Goal: Task Accomplishment & Management: Manage account settings

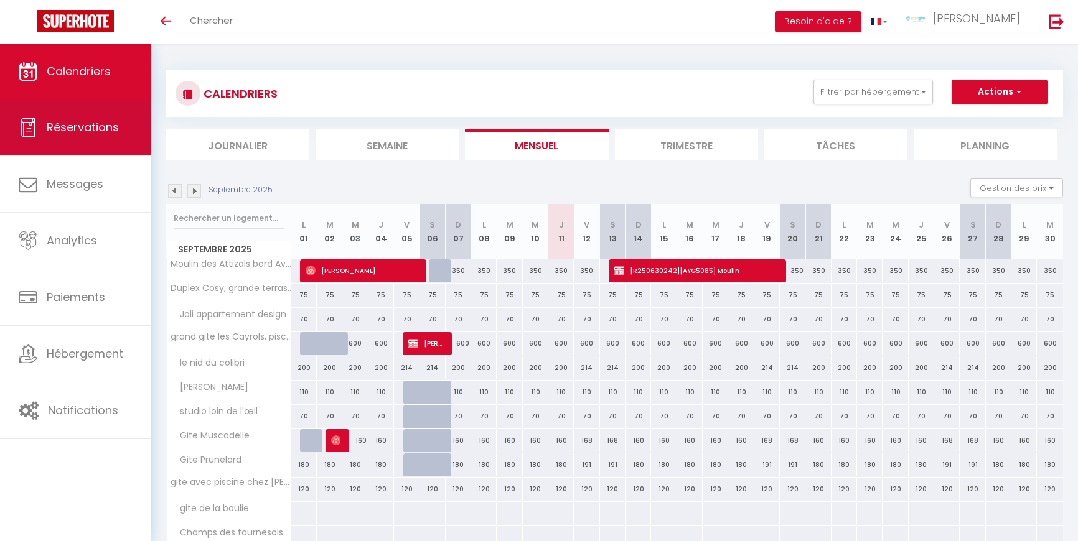
scroll to position [56, 0]
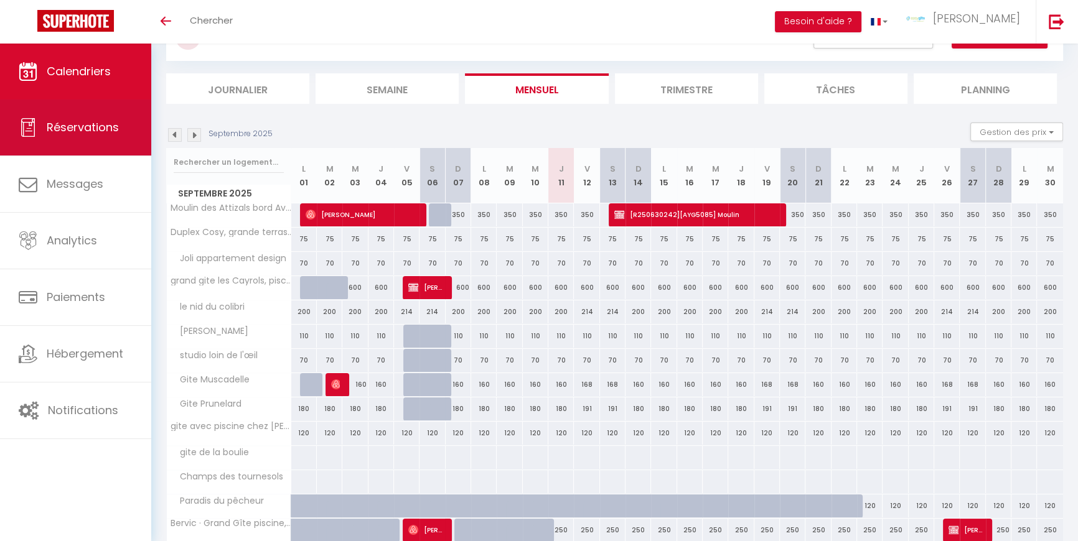
click at [101, 134] on span "Réservations" at bounding box center [83, 127] width 72 height 16
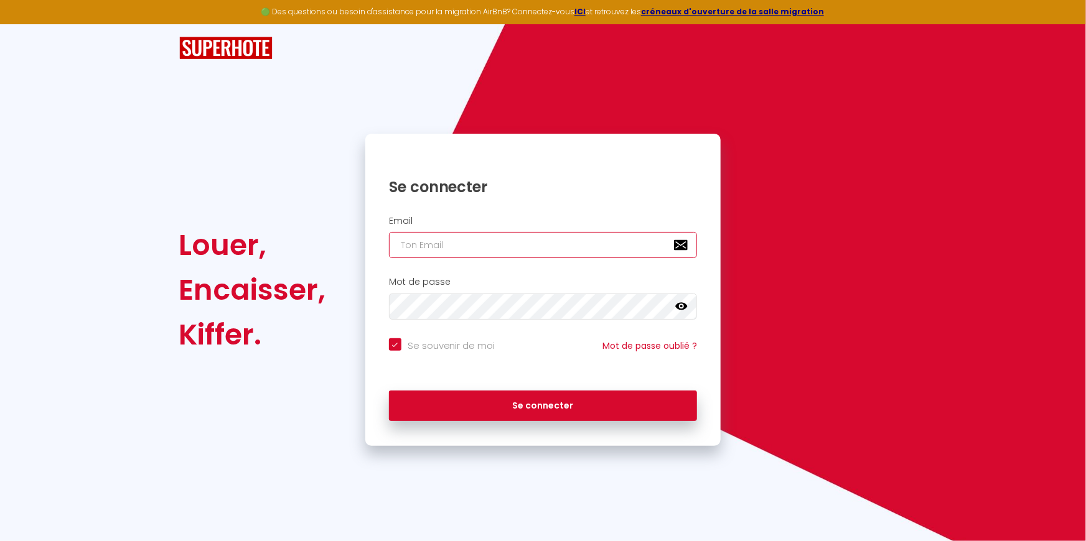
type input "contact@easy-gite.com"
checkbox input "true"
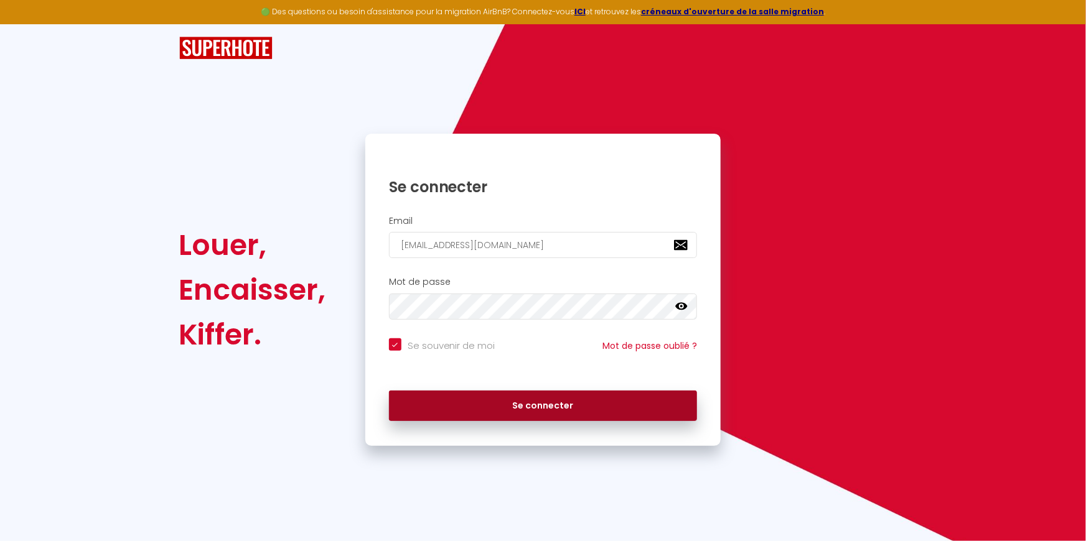
drag, startPoint x: 533, startPoint y: 406, endPoint x: 507, endPoint y: 377, distance: 39.7
click at [532, 406] on button "Se connecter" at bounding box center [543, 406] width 309 height 31
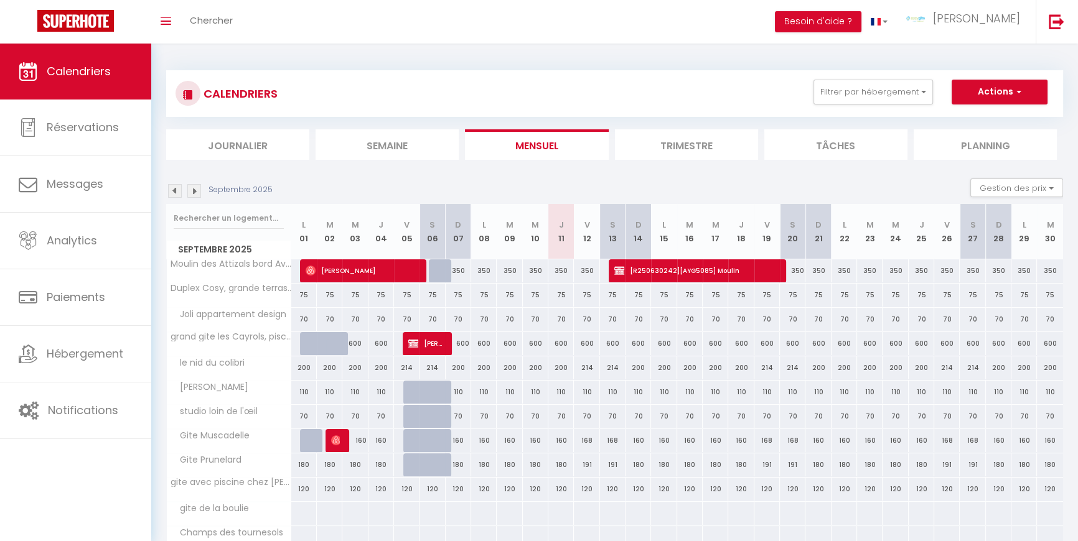
click at [174, 188] on img at bounding box center [175, 191] width 14 height 14
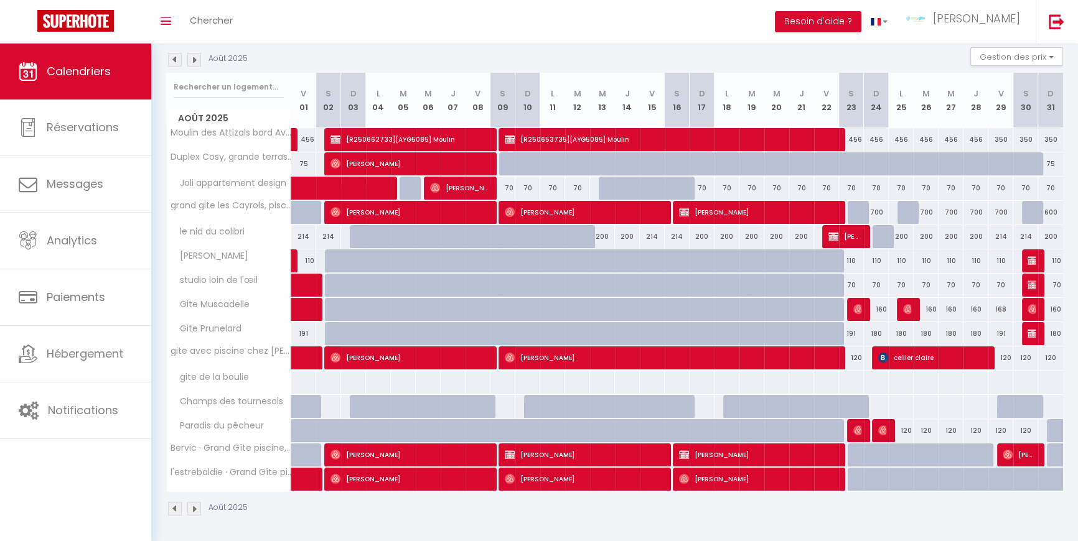
scroll to position [132, 0]
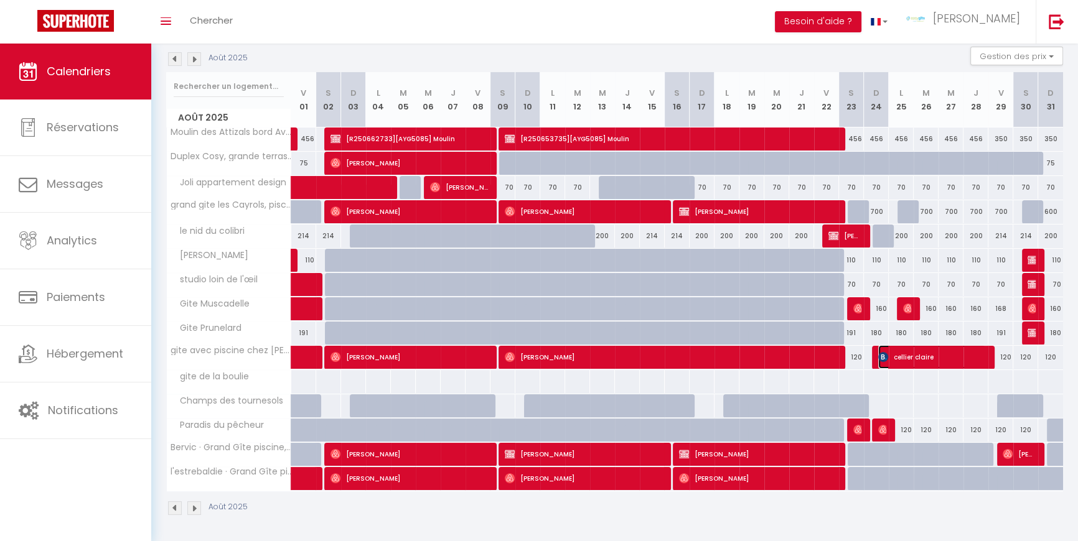
click at [917, 355] on span "cellier claire" at bounding box center [932, 357] width 108 height 24
select select "OK"
select select "KO"
select select "0"
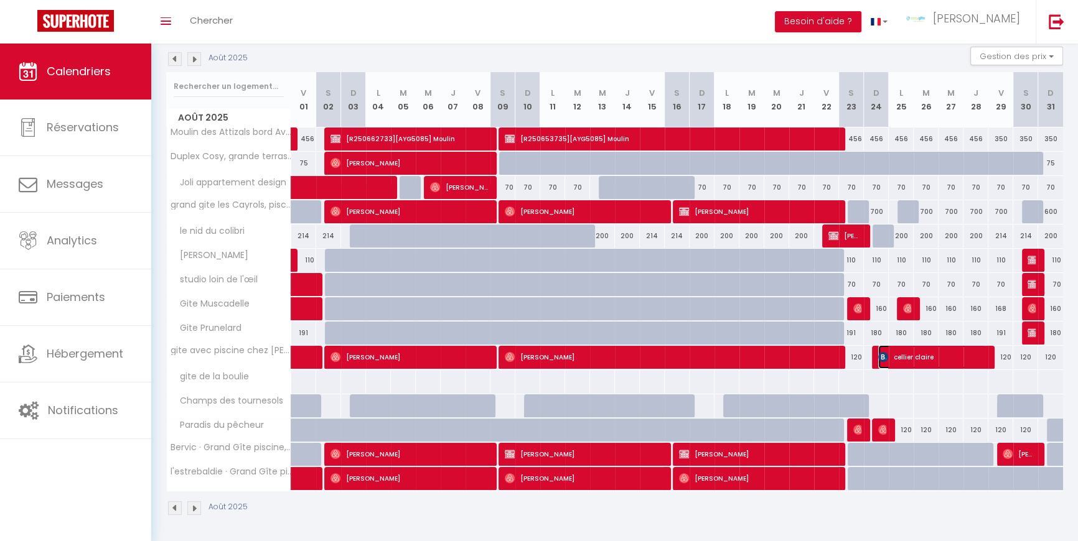
select select "1"
select select
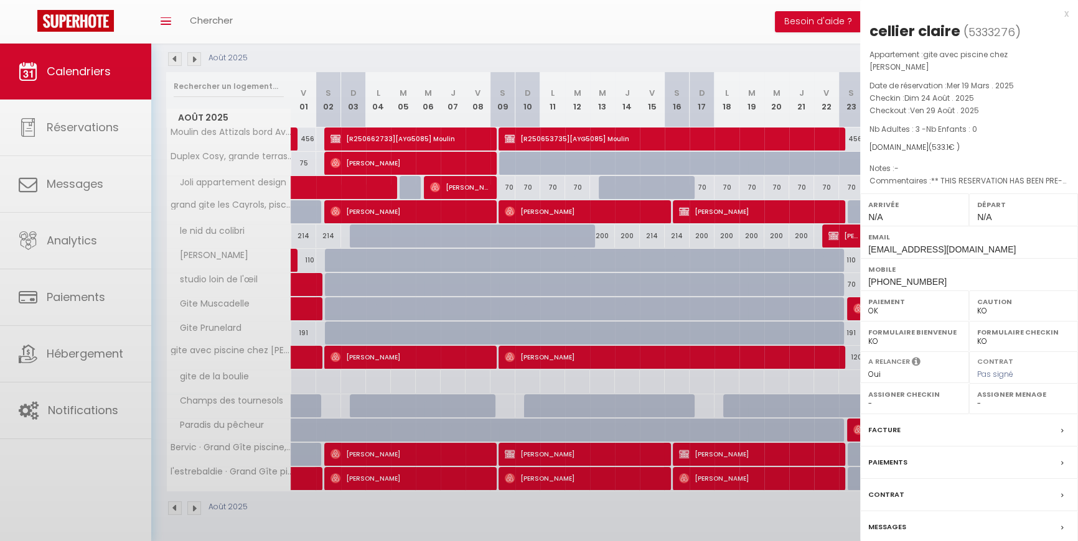
select select "48316"
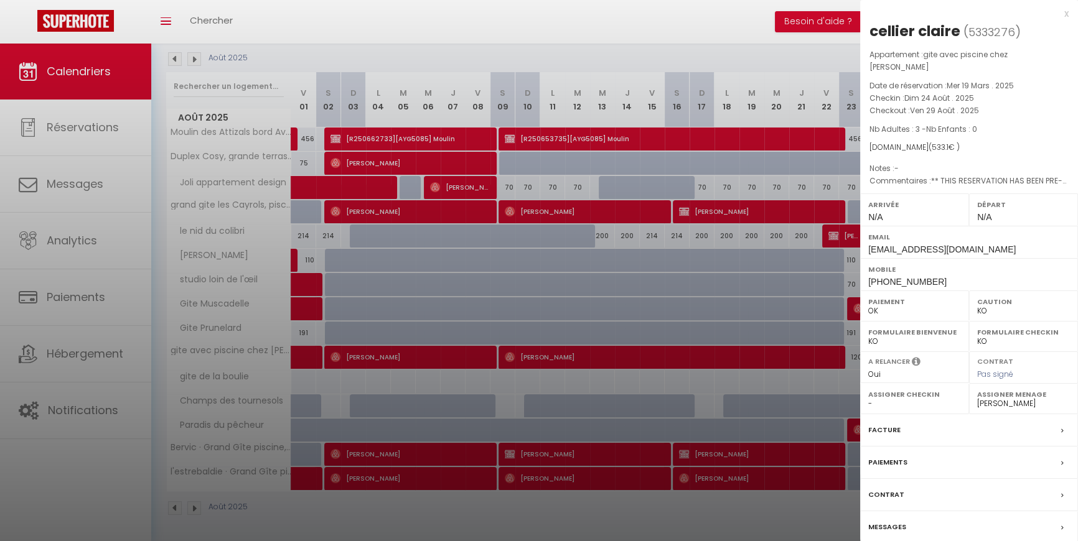
click at [1051, 414] on div "Facture" at bounding box center [969, 430] width 218 height 32
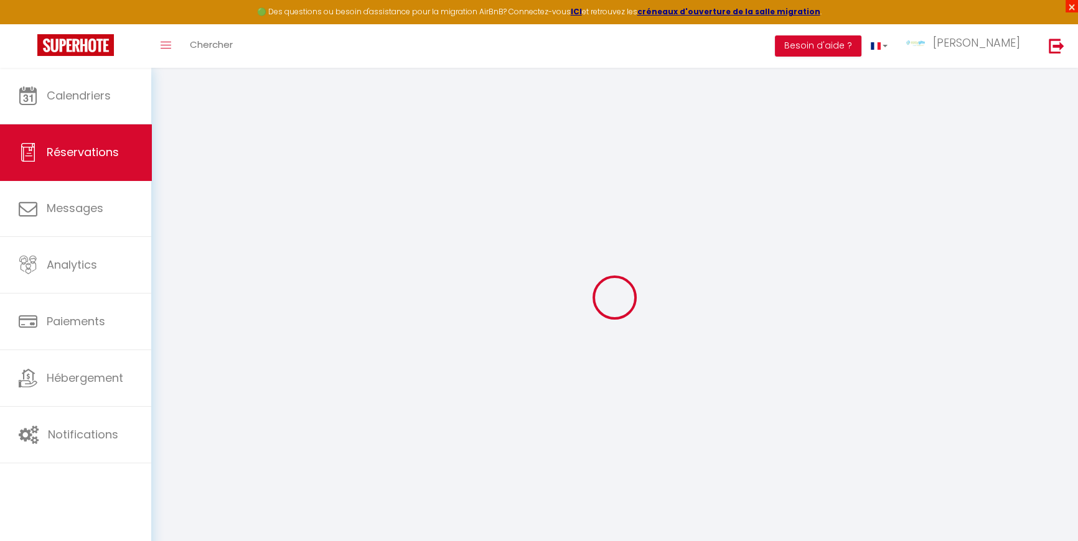
click at [1071, 7] on span "×" at bounding box center [1071, 6] width 12 height 12
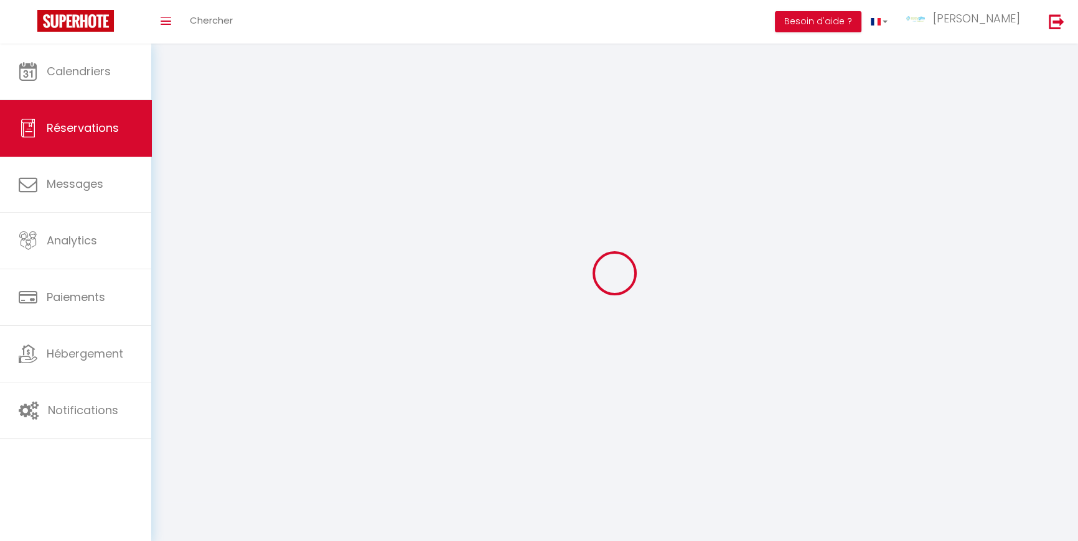
select select "taxes"
select select
checkbox input "false"
select select
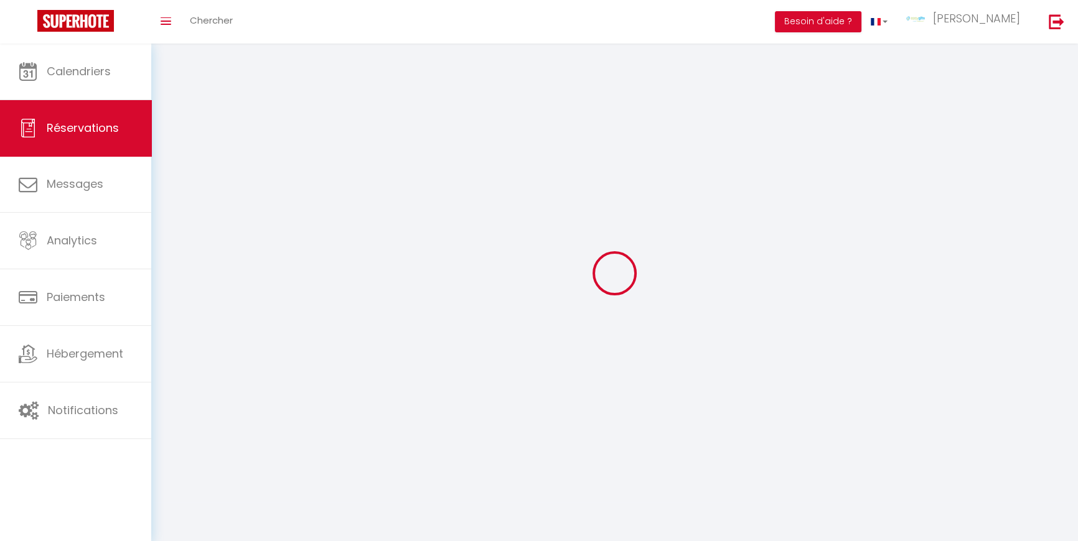
select select
checkbox input "false"
type textarea "** THIS RESERVATION HAS BEEN PRE-PAID ** BOOKING NOTE : Payment charge is EUR 7…"
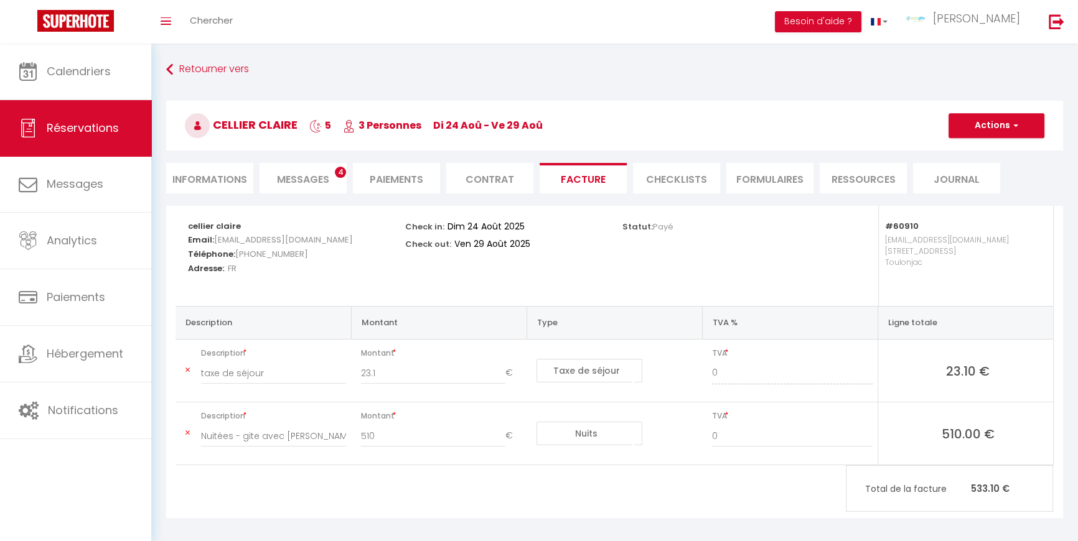
click at [230, 184] on li "Informations" at bounding box center [209, 178] width 87 height 30
select select
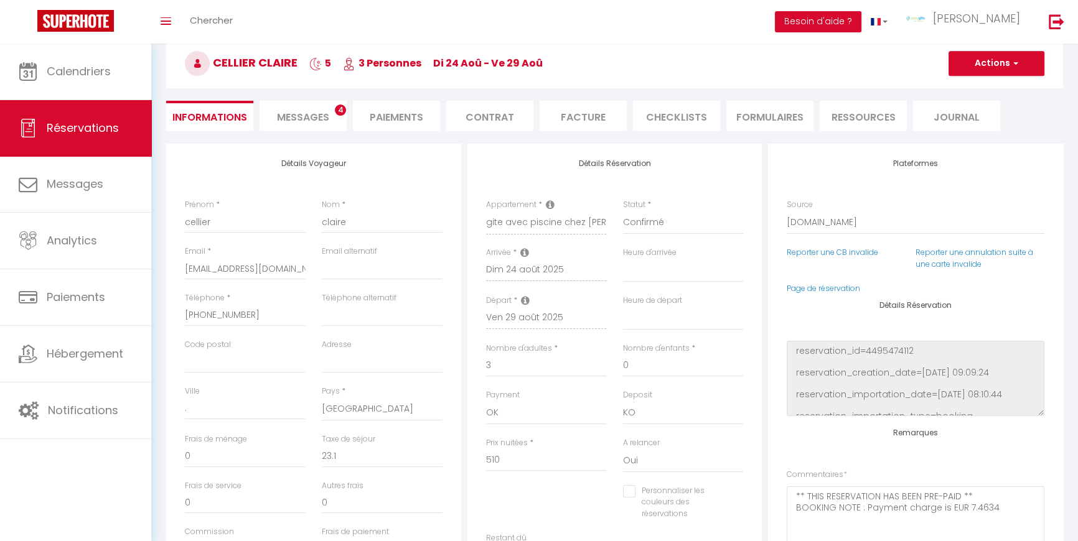
scroll to position [56, 0]
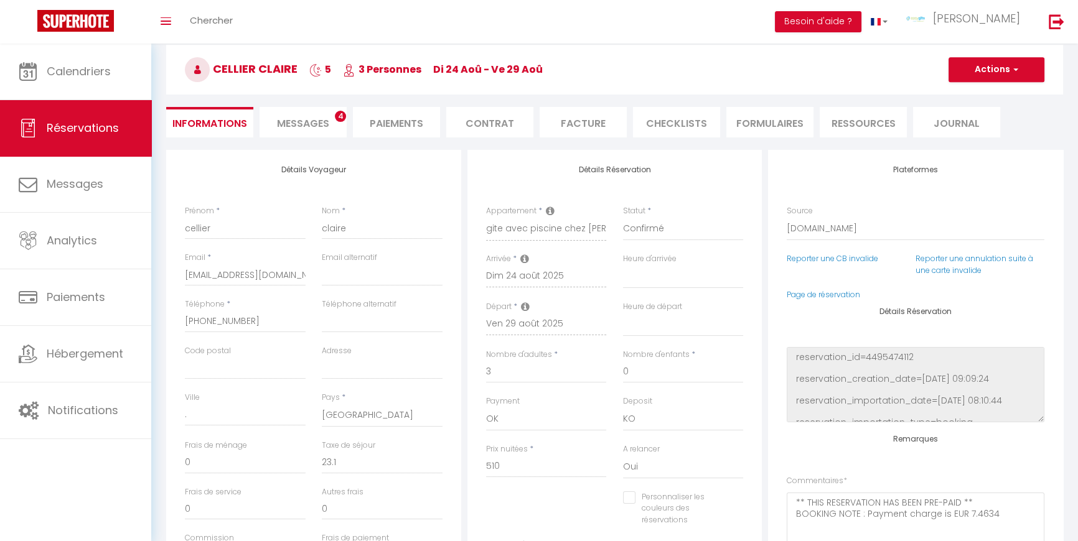
click at [577, 123] on li "Facture" at bounding box center [583, 122] width 87 height 30
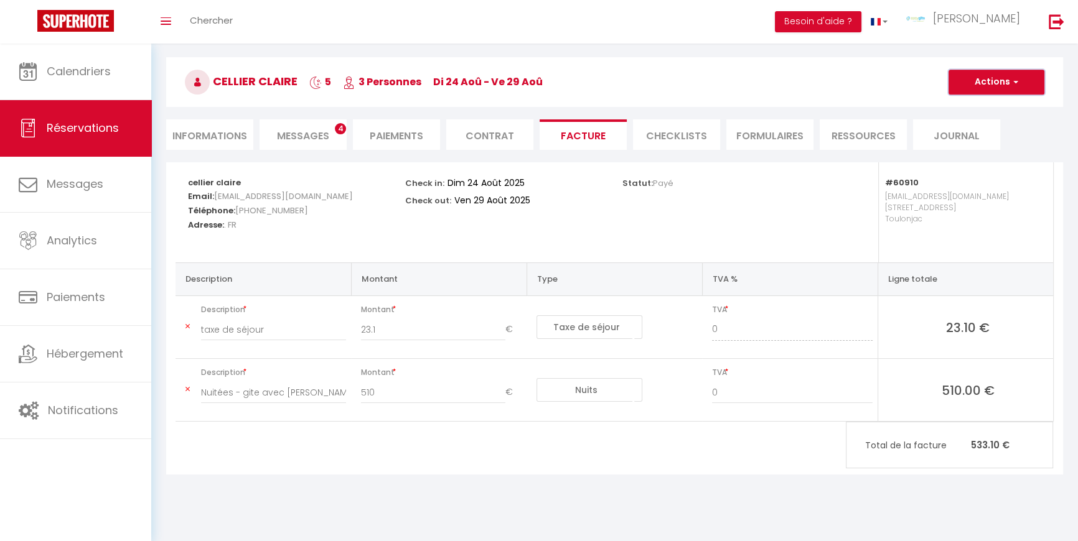
click at [1022, 75] on button "Actions" at bounding box center [996, 82] width 96 height 25
click at [1002, 126] on link "Aperçu et éditer" at bounding box center [987, 126] width 105 height 16
click at [502, 134] on li "Contrat" at bounding box center [489, 134] width 87 height 30
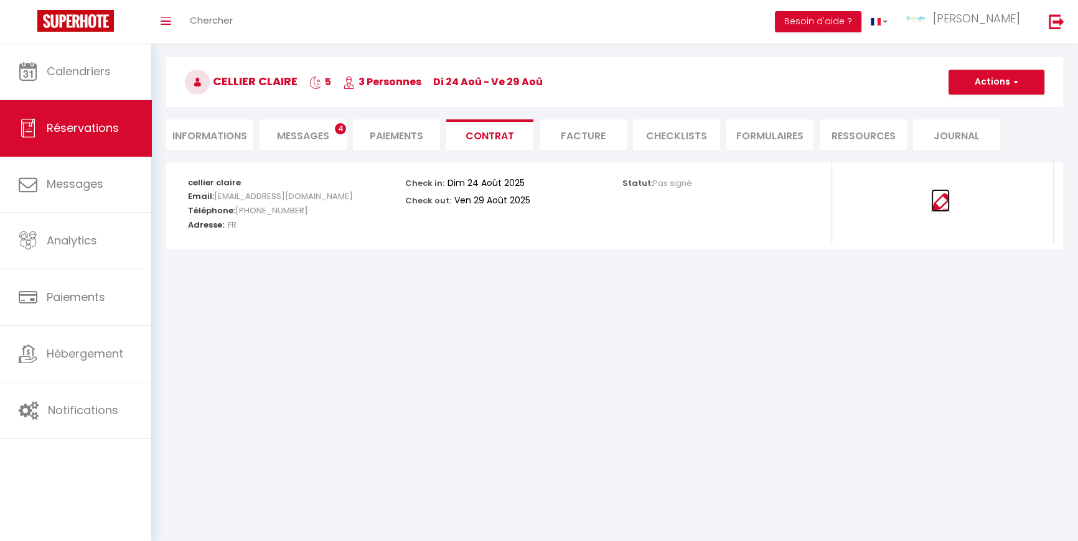
click at [945, 201] on img at bounding box center [940, 203] width 19 height 19
click at [566, 136] on li "Facture" at bounding box center [583, 134] width 87 height 30
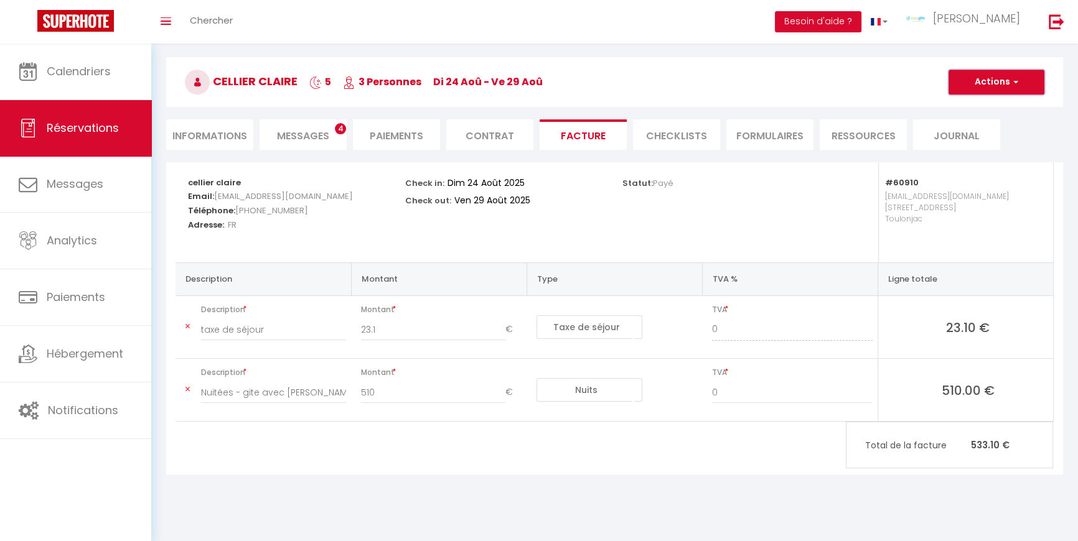
click at [1004, 83] on button "Actions" at bounding box center [996, 82] width 96 height 25
click at [1002, 123] on link "Aperçu et éditer" at bounding box center [987, 126] width 105 height 16
click at [1018, 82] on button "Actions" at bounding box center [996, 82] width 96 height 25
click at [208, 138] on li "Informations" at bounding box center [209, 134] width 87 height 30
select select
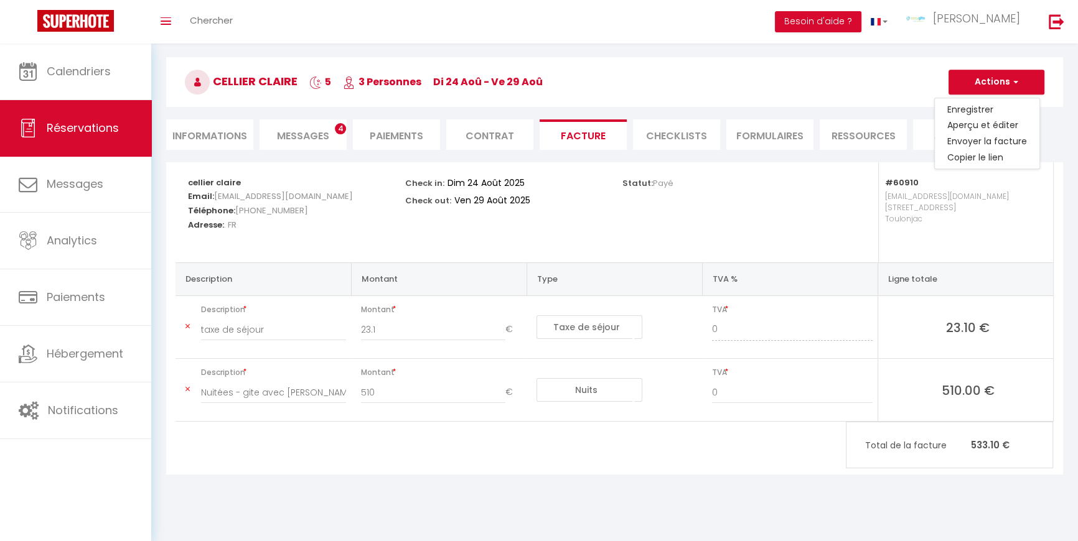
select select
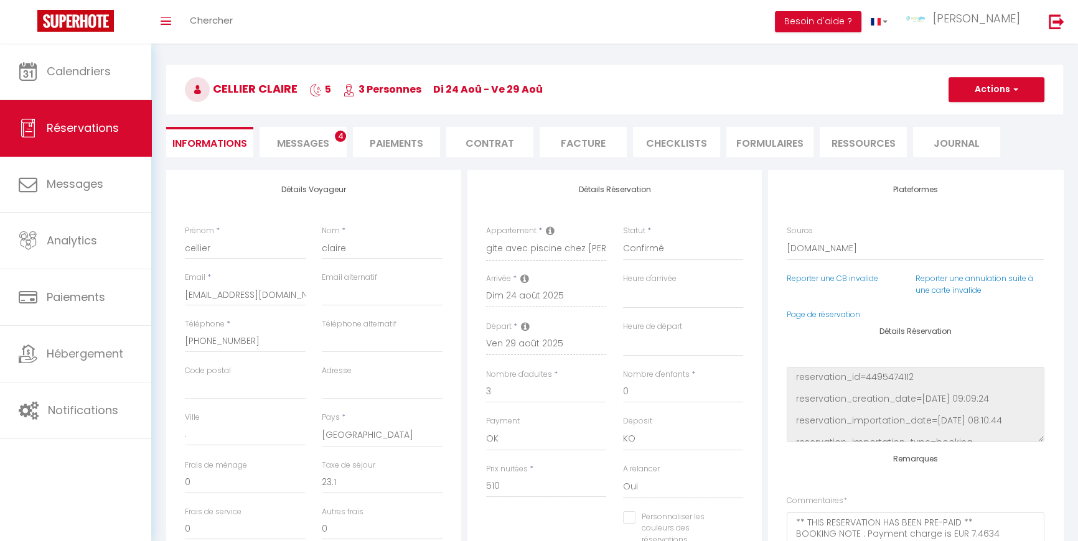
scroll to position [31, 0]
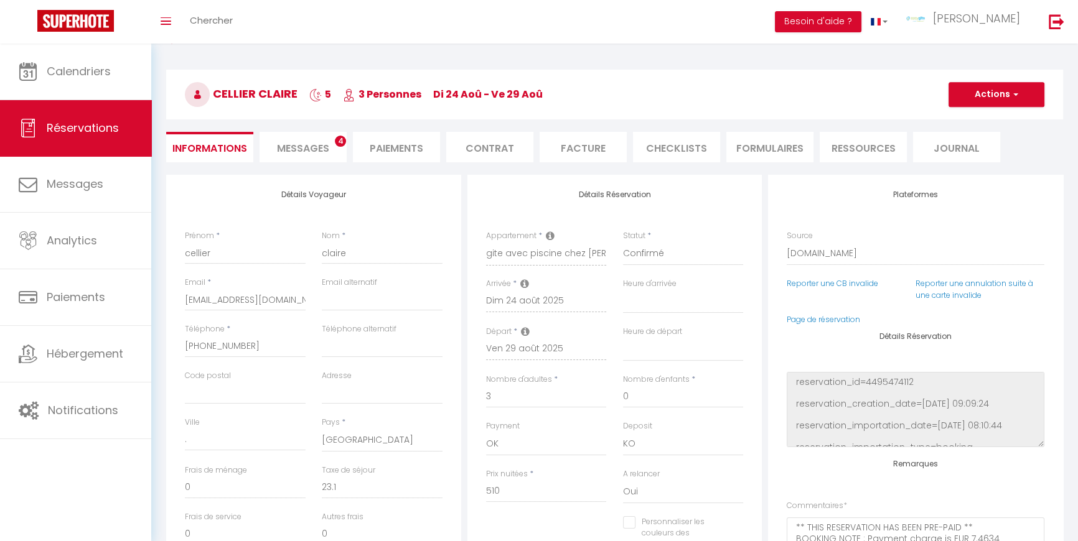
click at [298, 154] on li "Messages 4" at bounding box center [303, 147] width 87 height 30
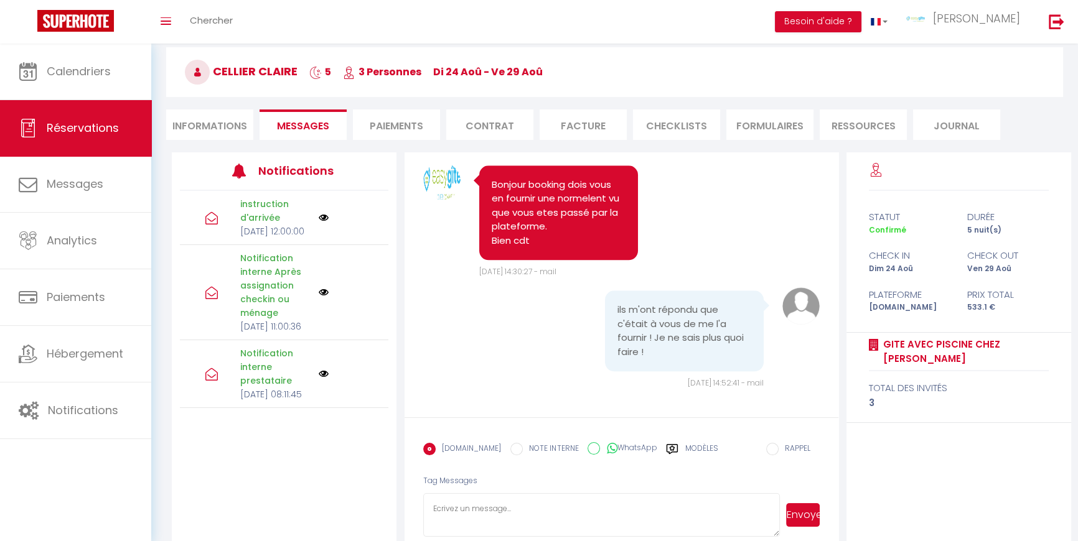
scroll to position [55, 0]
click at [578, 129] on li "Facture" at bounding box center [583, 123] width 87 height 30
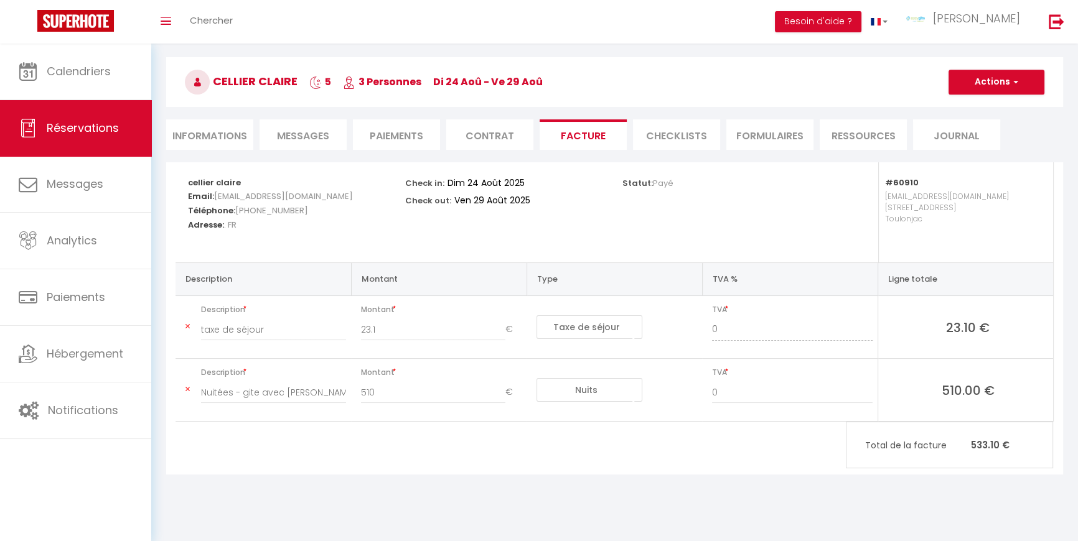
scroll to position [44, 0]
click at [784, 141] on li "FORMULAIRES" at bounding box center [769, 134] width 87 height 30
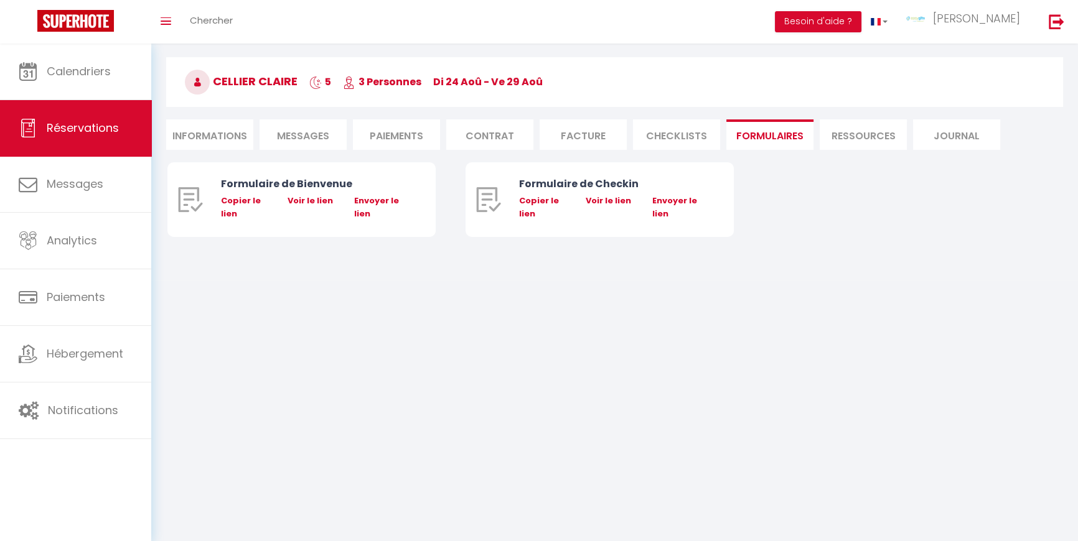
click at [695, 137] on li "CHECKLISTS" at bounding box center [676, 134] width 87 height 30
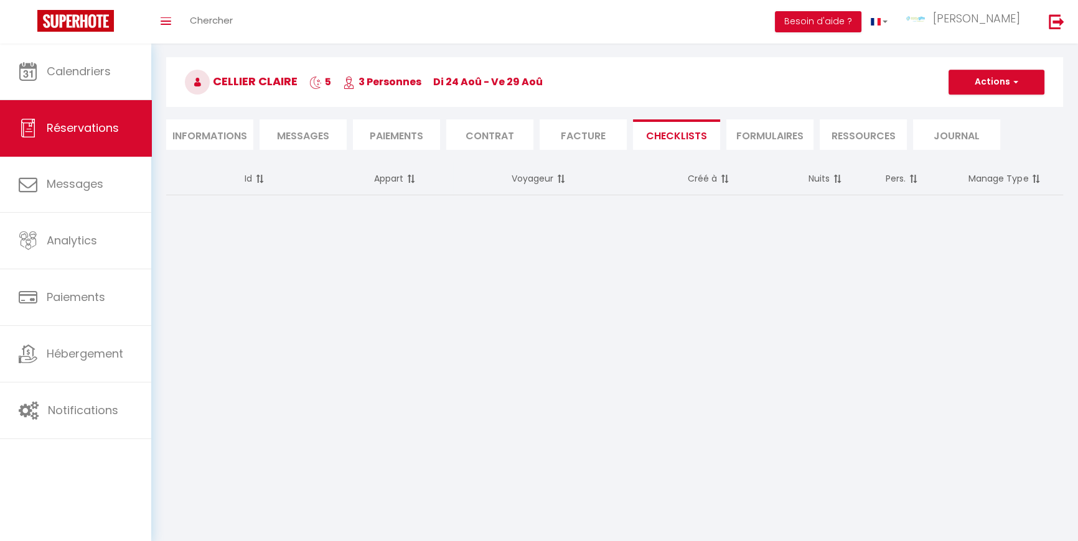
click at [873, 137] on li "Ressources" at bounding box center [863, 134] width 87 height 30
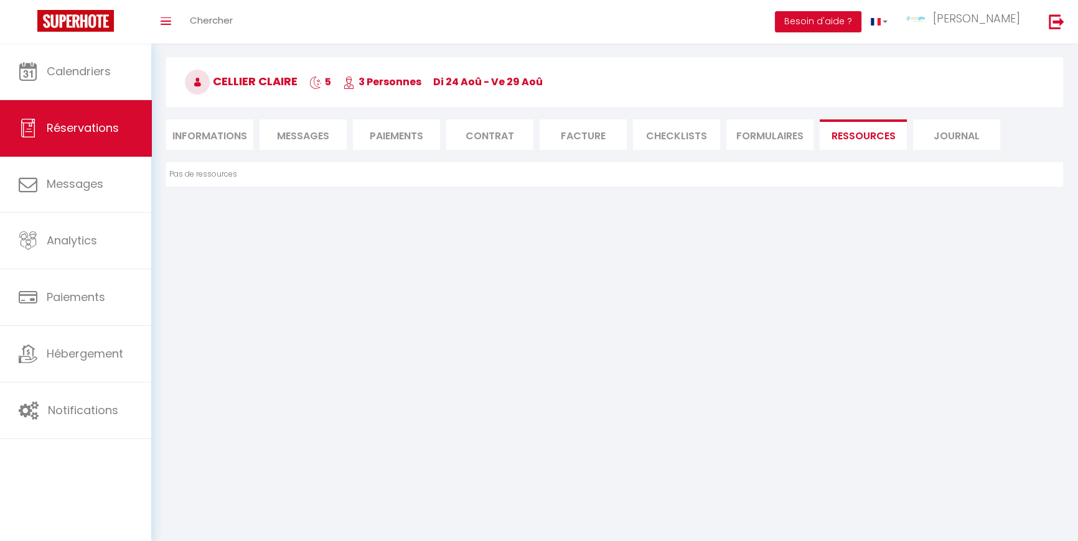
click at [960, 137] on li "Journal" at bounding box center [956, 134] width 87 height 30
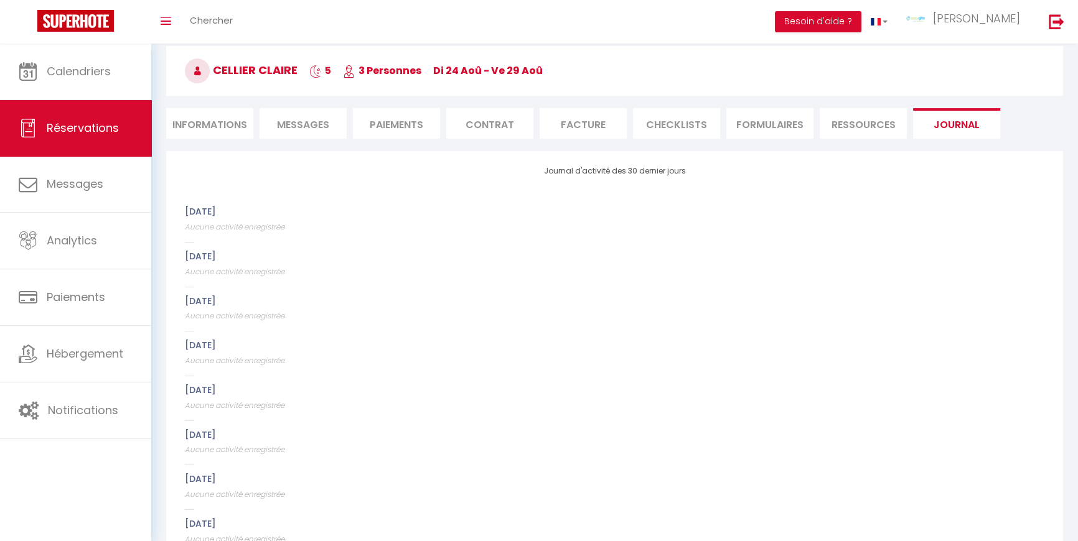
click at [496, 127] on li "Contrat" at bounding box center [489, 123] width 87 height 30
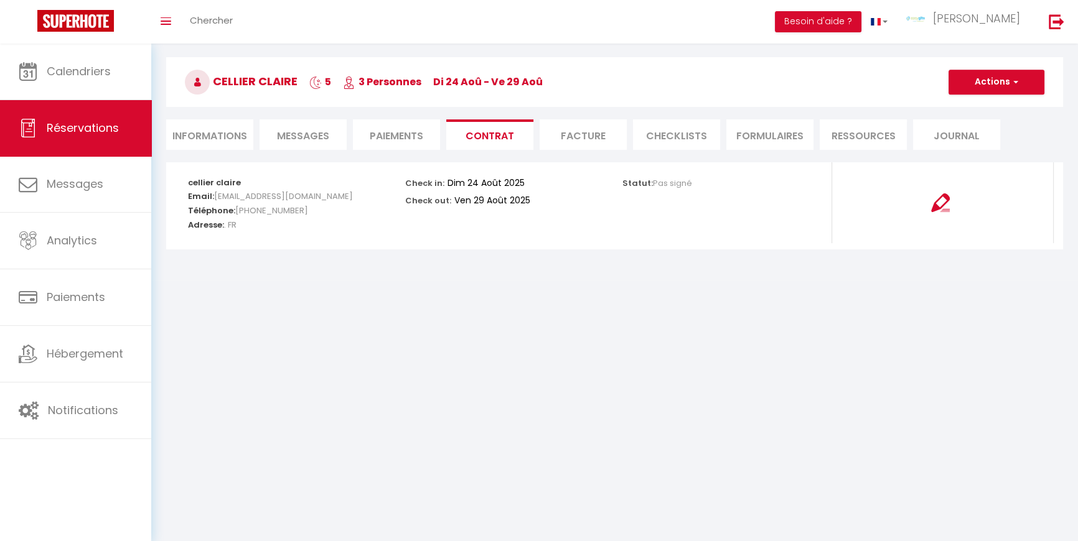
scroll to position [44, 0]
click at [554, 128] on li "Facture" at bounding box center [583, 134] width 87 height 30
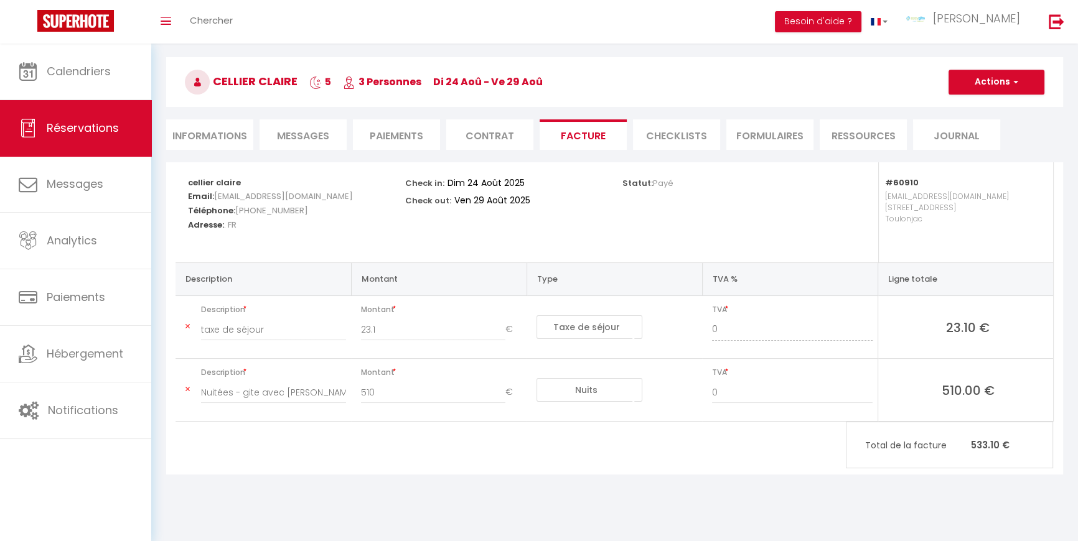
click at [1009, 68] on h3 "cellier claire 5 3 Personnes di 24 Aoû - ve 29 Aoû" at bounding box center [614, 82] width 897 height 50
click at [1012, 78] on span "button" at bounding box center [1013, 82] width 7 height 11
click at [995, 125] on link "Aperçu et éditer" at bounding box center [987, 126] width 105 height 16
click at [997, 83] on button "Actions" at bounding box center [996, 82] width 96 height 25
click at [993, 140] on link "Envoyer la facture" at bounding box center [987, 142] width 105 height 16
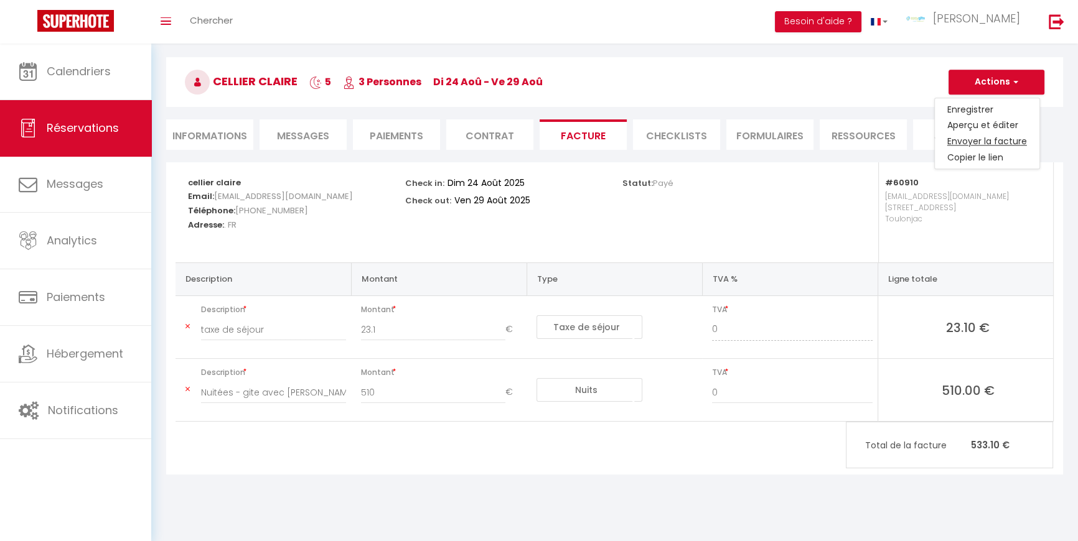
type input "cclair.709804@guest.booking.com"
select select "fr"
type input "Votre facture 5333276 - gite avec piscine chez Maria"
type textarea "Bonjour, J'espère que vous allez bien. Vous avez effectué une réservation pour …"
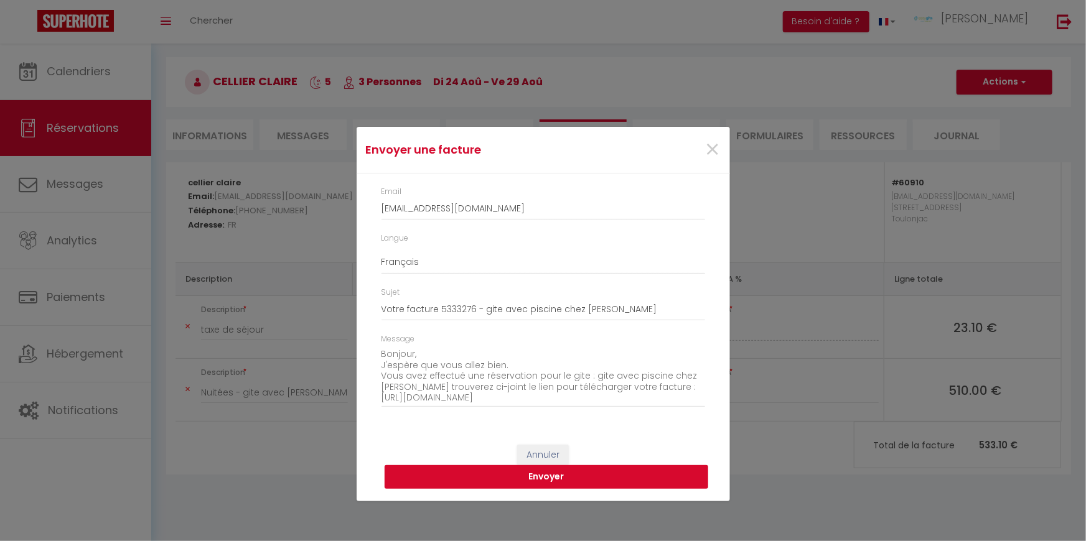
click at [543, 480] on button "Envoyer" at bounding box center [547, 478] width 324 height 24
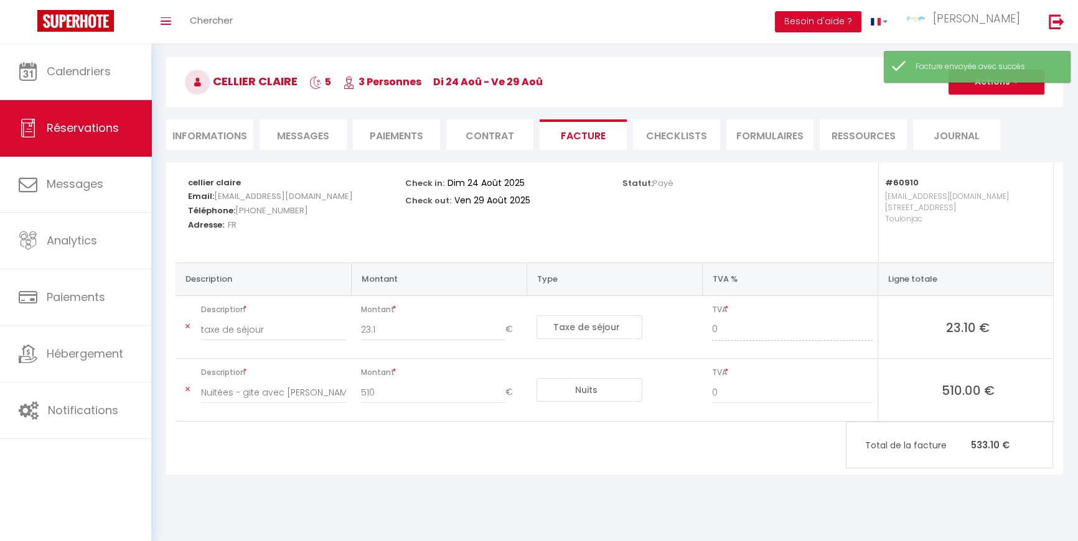
click at [204, 133] on li "Informations" at bounding box center [209, 134] width 87 height 30
select select
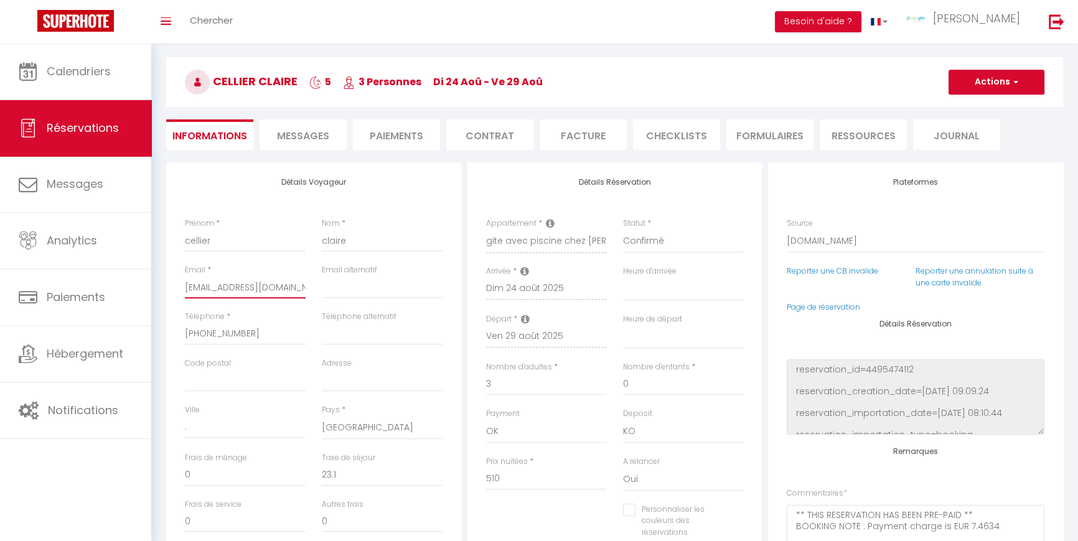
scroll to position [0, 27]
drag, startPoint x: 186, startPoint y: 287, endPoint x: 340, endPoint y: 284, distance: 153.7
click at [340, 284] on div "Email * cclair.709804@guest.booking.com Email alternatif" at bounding box center [314, 287] width 274 height 47
select select
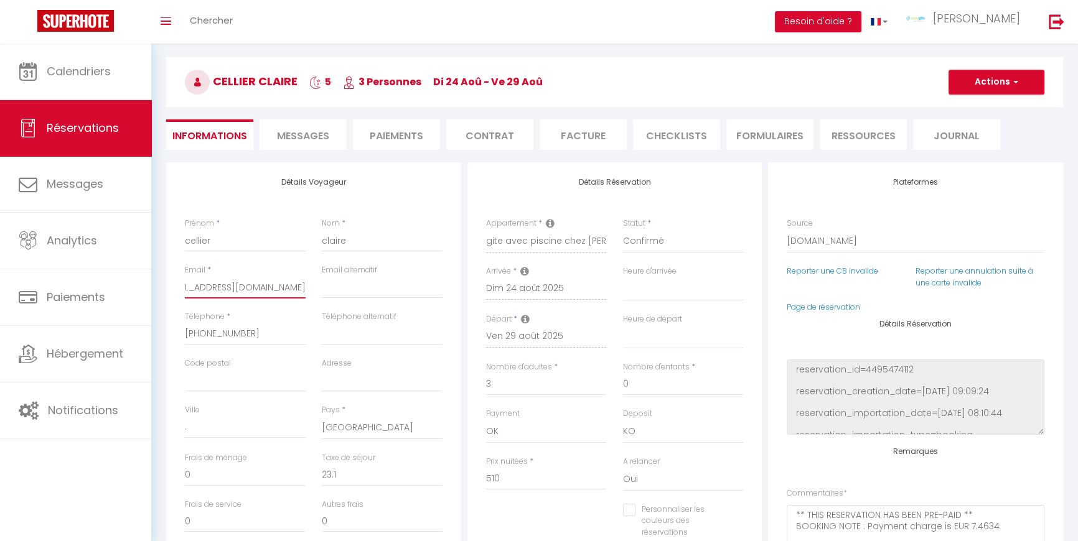
checkbox input "false"
click at [289, 136] on span "Messages" at bounding box center [303, 136] width 52 height 14
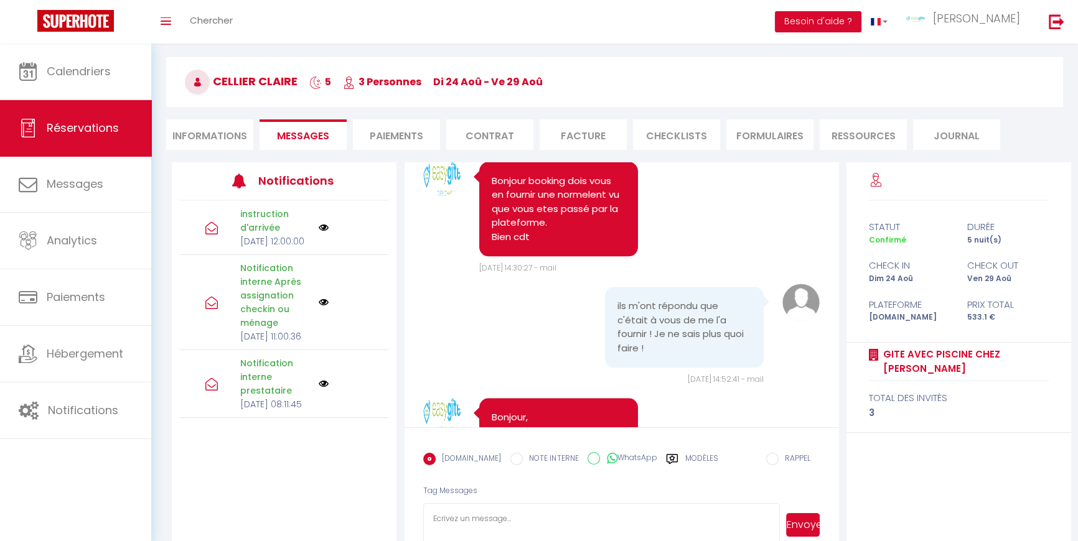
click at [483, 508] on textarea at bounding box center [601, 525] width 357 height 44
paste textarea "cclair.709804@guest.booking.com"
type textarea "Bonjour, Ok je vous en voie cela. l'email que j'ai est celui ci :cclair.709804@…"
click at [803, 513] on button "Envoyer" at bounding box center [803, 525] width 34 height 24
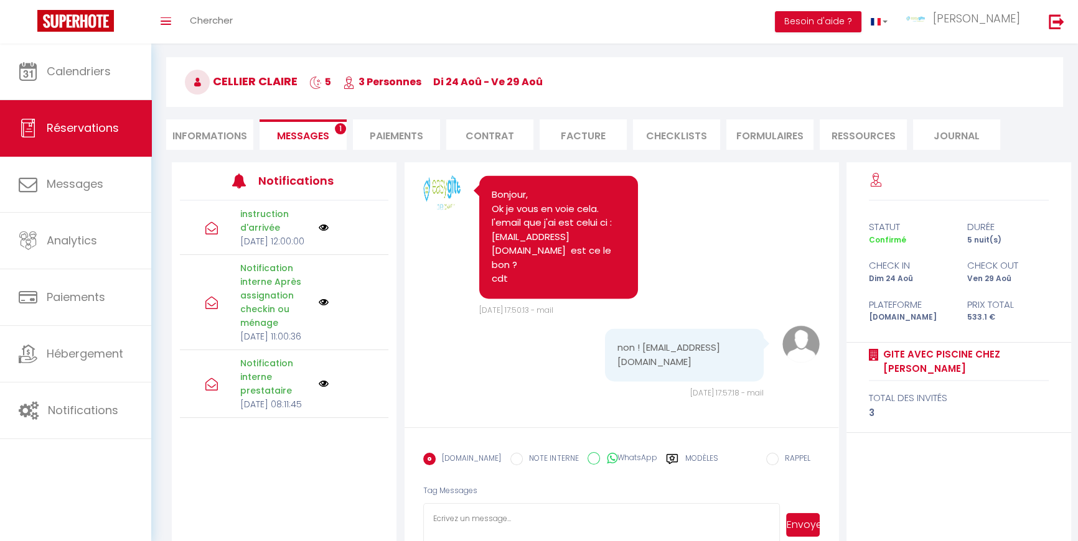
scroll to position [2645, 0]
select select
drag, startPoint x: 724, startPoint y: 361, endPoint x: 602, endPoint y: 363, distance: 122.0
click at [605, 363] on div "non ! kairecellier@gmail.com" at bounding box center [684, 355] width 159 height 53
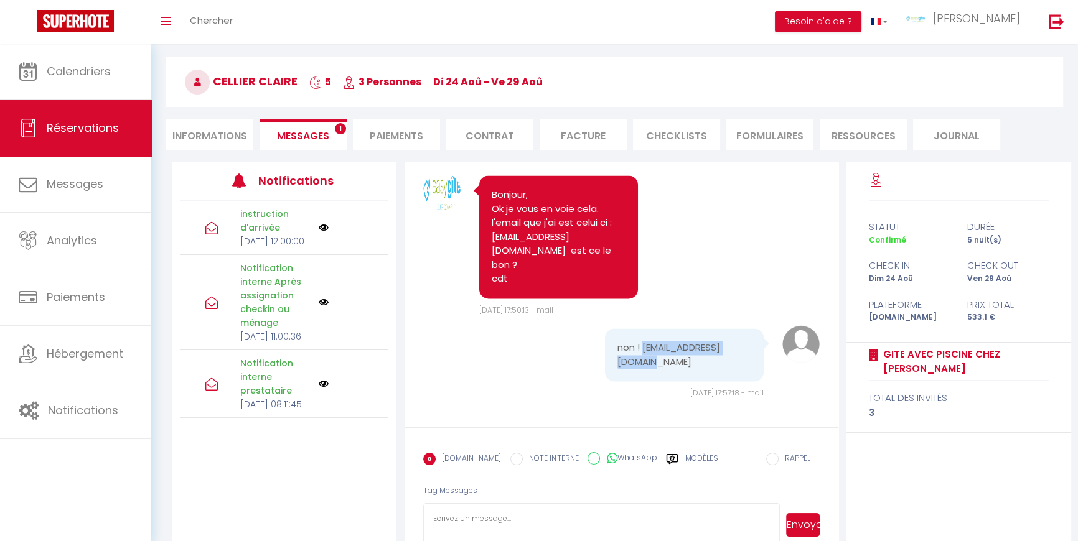
copy pre "kairecellier@gmail.com"
select select
click at [211, 135] on li "Informations" at bounding box center [209, 134] width 87 height 30
select select
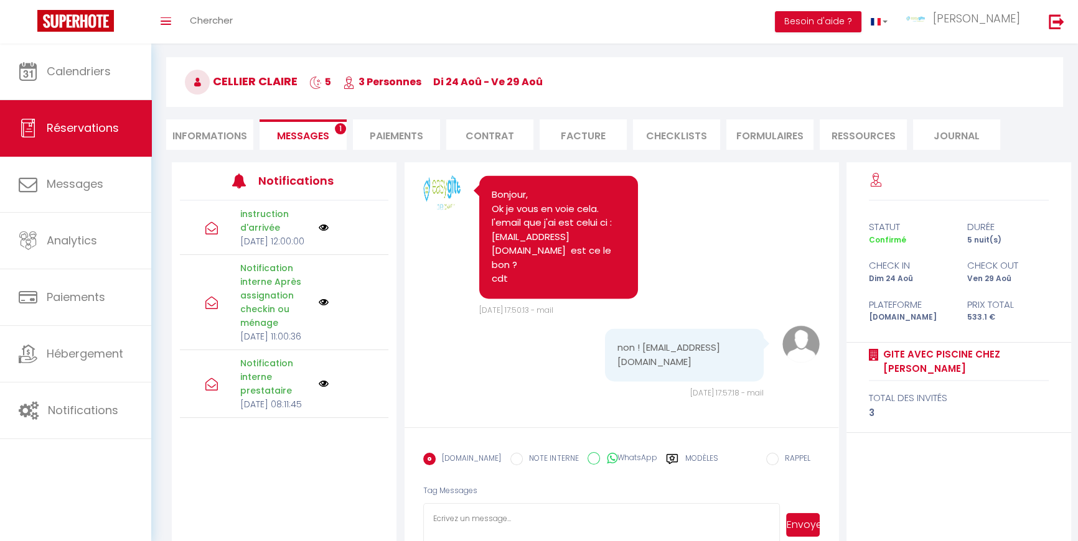
select select
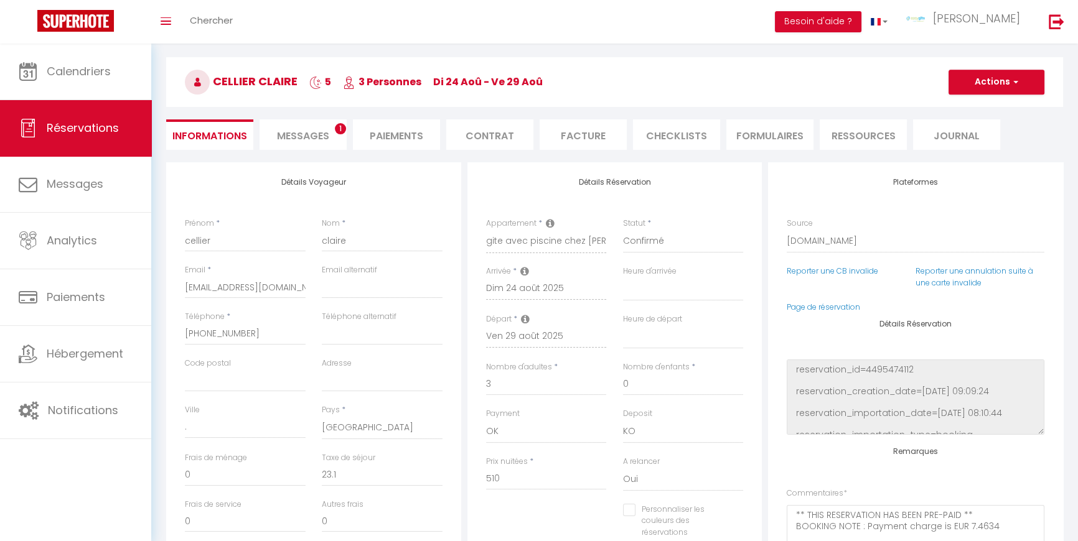
select select
checkbox input "false"
drag, startPoint x: 307, startPoint y: 286, endPoint x: 194, endPoint y: 286, distance: 113.3
click at [208, 288] on div "Email * cclair.709804@guest.booking.com" at bounding box center [245, 287] width 137 height 47
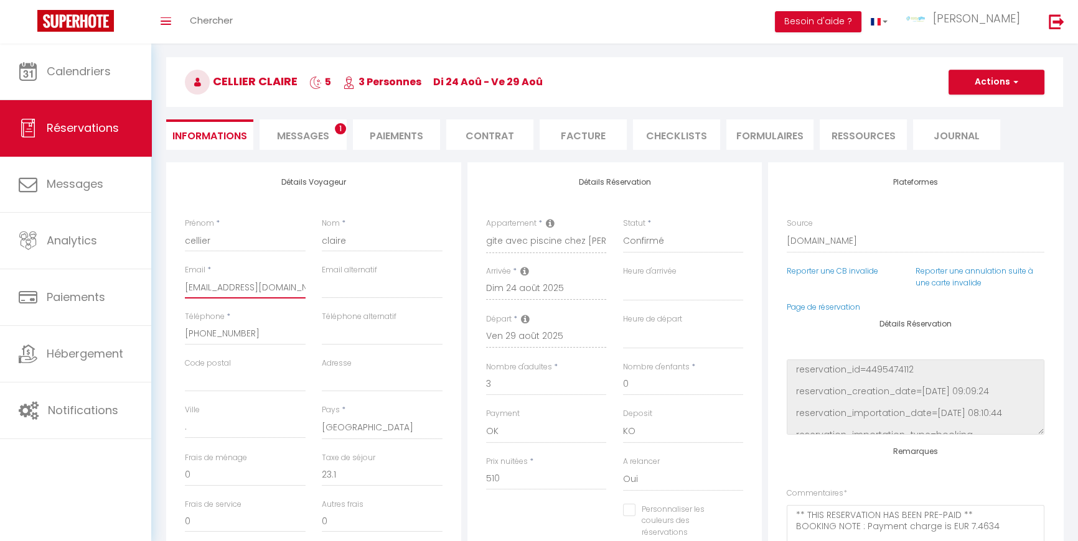
drag, startPoint x: 186, startPoint y: 285, endPoint x: 208, endPoint y: 286, distance: 21.8
click at [208, 286] on input "cclair.709804@guest.booking.com" at bounding box center [245, 287] width 121 height 22
select select
checkbox input "false"
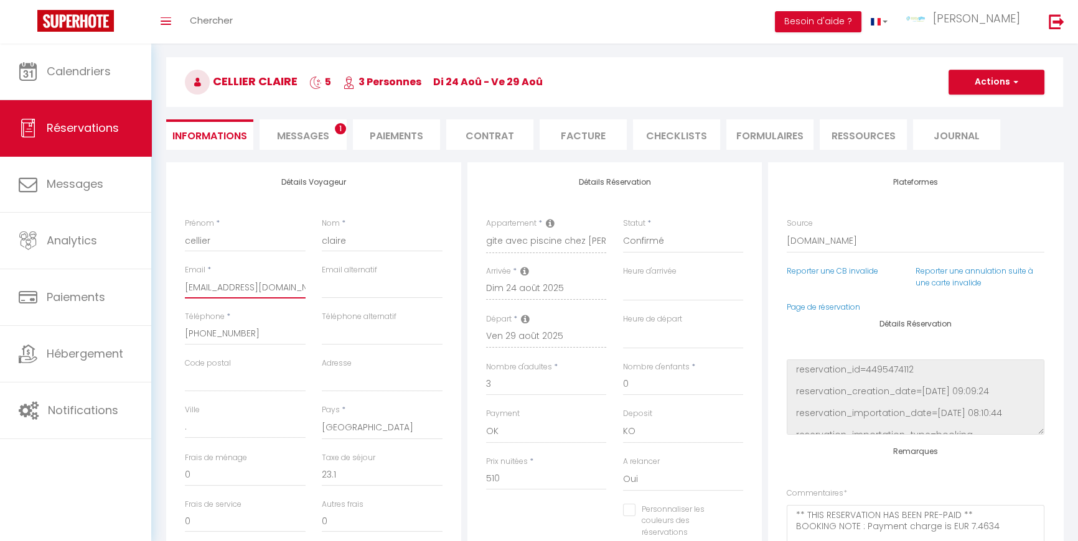
click at [212, 292] on input "cclair.709804@guest.booking.com" at bounding box center [245, 287] width 121 height 22
select select
checkbox input "false"
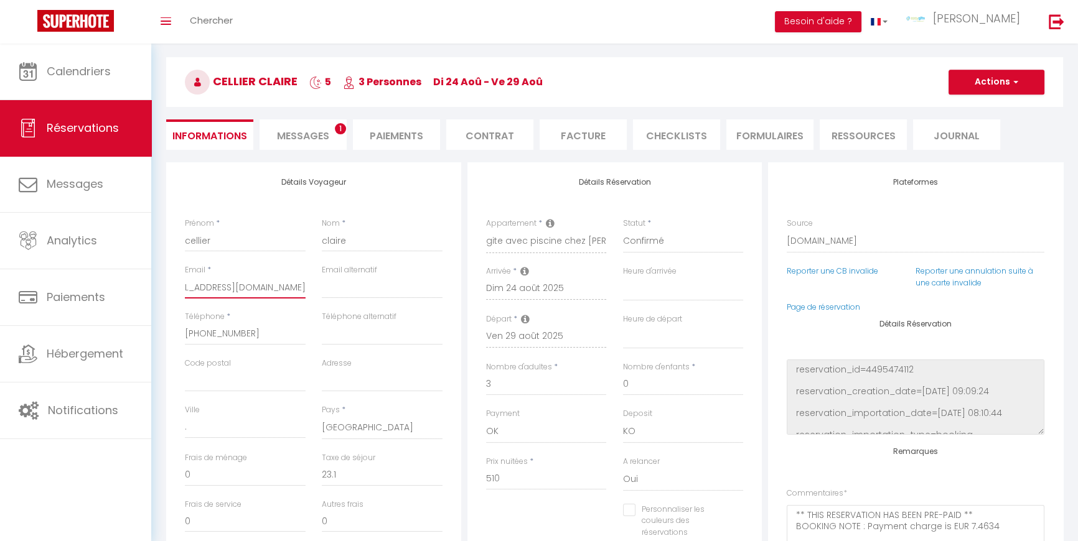
drag, startPoint x: 184, startPoint y: 286, endPoint x: 347, endPoint y: 284, distance: 163.1
click at [348, 285] on div "Email * cclair.709804@guest.booking.com Email alternatif" at bounding box center [314, 287] width 274 height 47
select select
checkbox input "false"
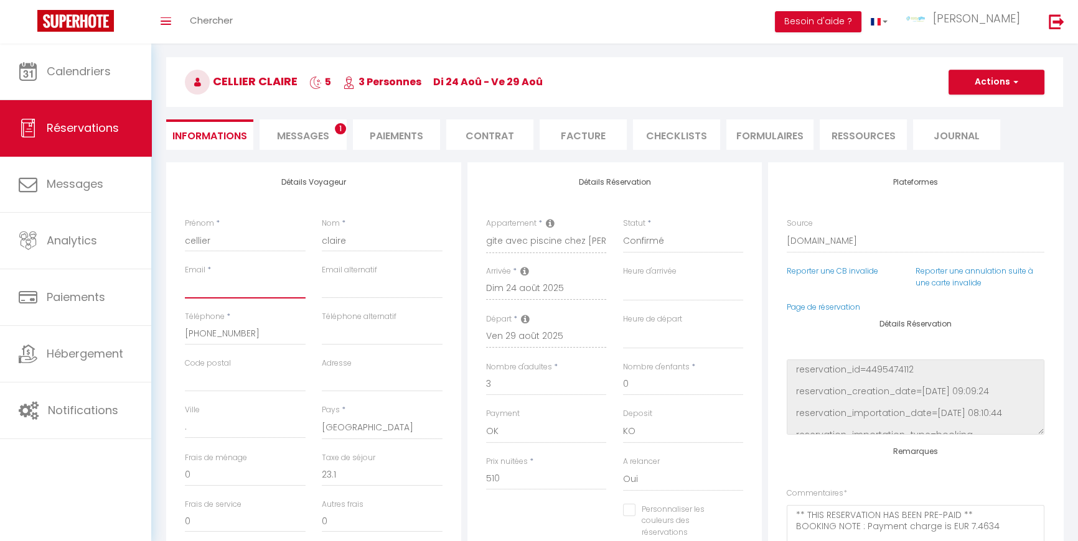
select select
checkbox input "false"
paste input "kairecellier@gmail.com"
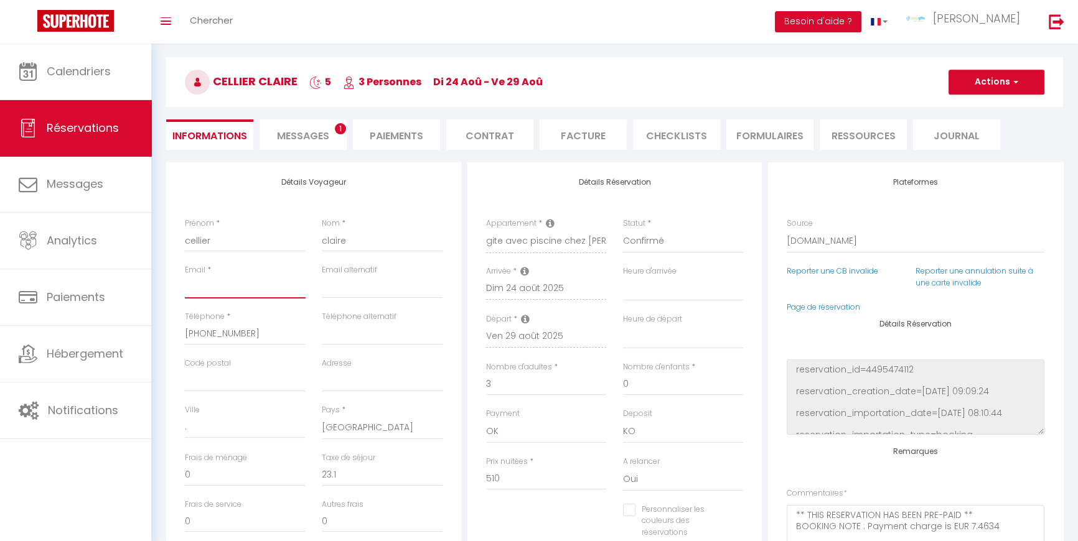
type input "kairecellier@gmail.com"
select select
checkbox input "false"
type input "kairecellier@gmail.com"
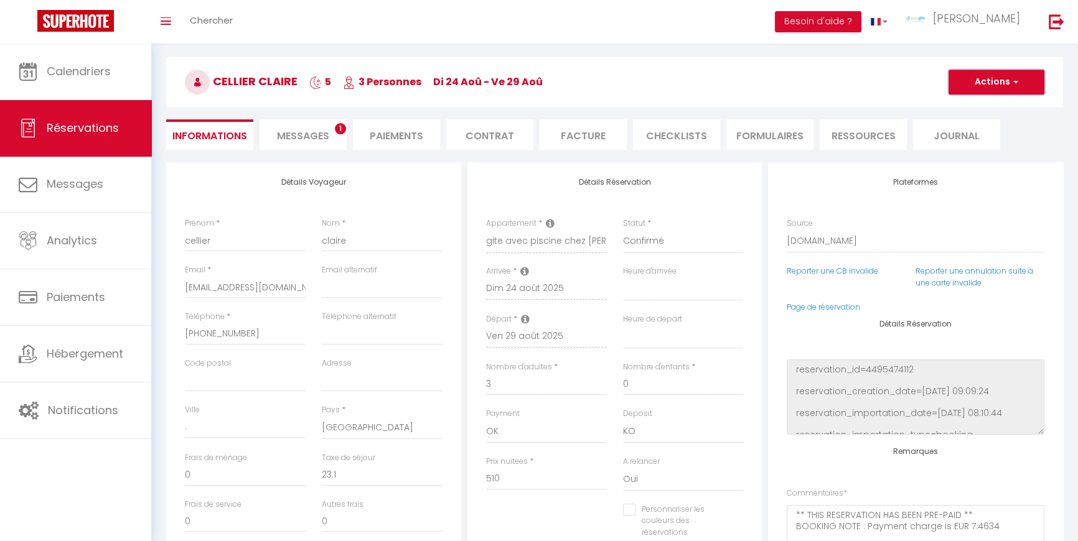
click at [1017, 78] on span "button" at bounding box center [1013, 82] width 7 height 11
click at [988, 106] on link "Enregistrer" at bounding box center [984, 109] width 98 height 16
select select "not_cancelled"
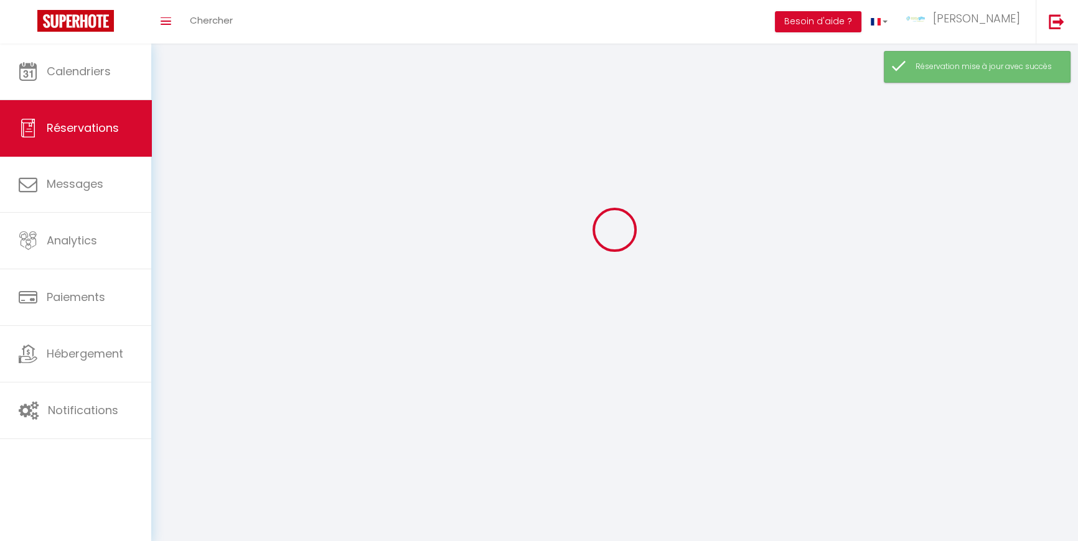
scroll to position [68, 0]
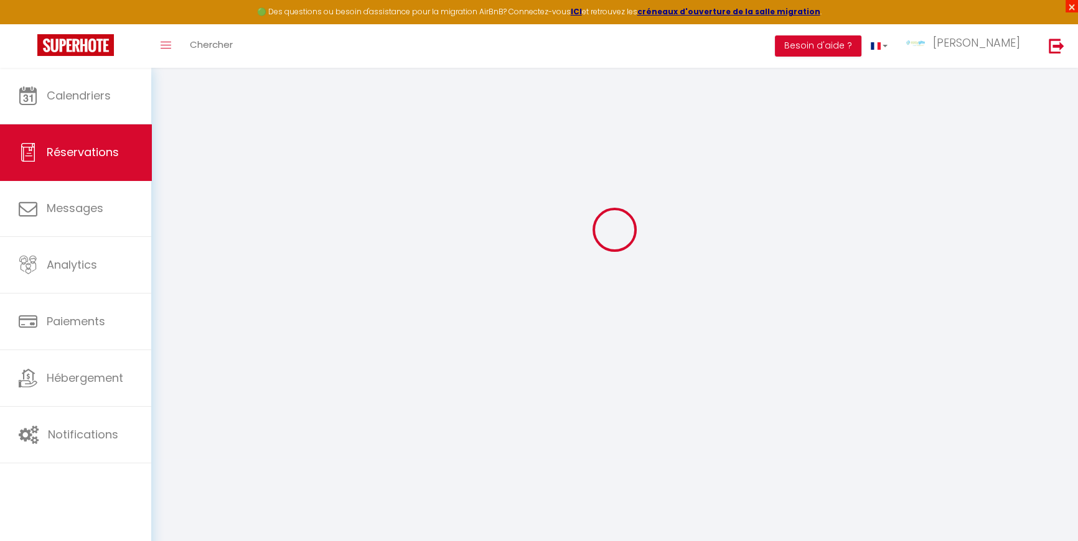
click at [1072, 6] on span "×" at bounding box center [1071, 6] width 12 height 12
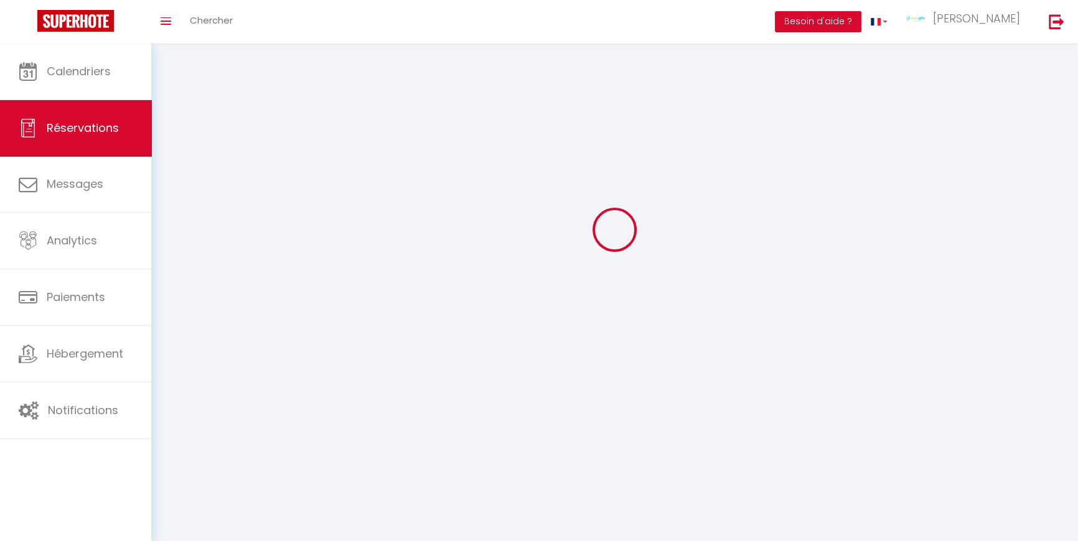
scroll to position [44, 0]
type input "cellier"
type input "claire"
type input "kairecellier@gmail.com"
type input "+33689239517"
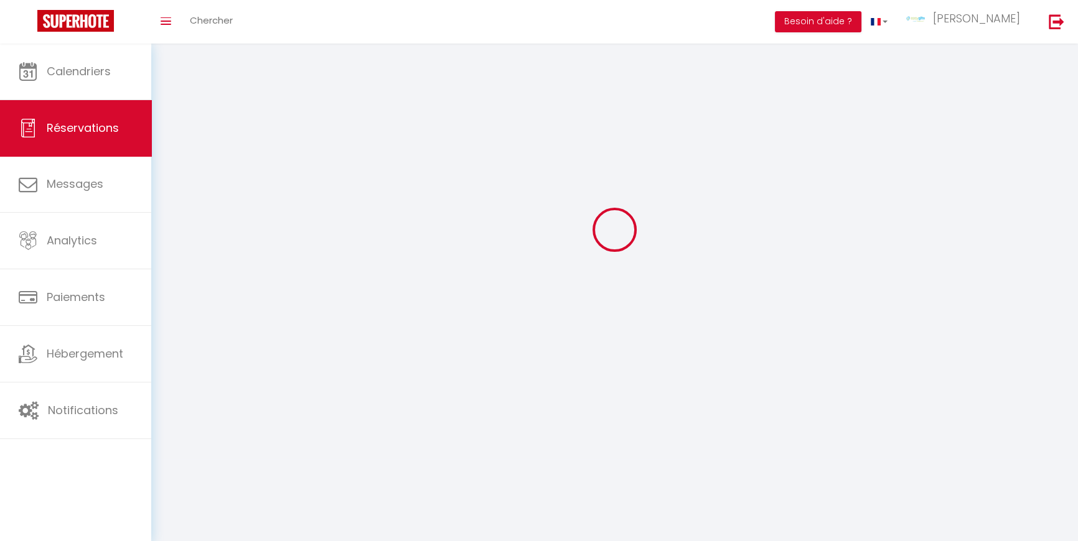
type input "."
select select "FR"
type input "76.5"
type input "7.46"
select select "60910"
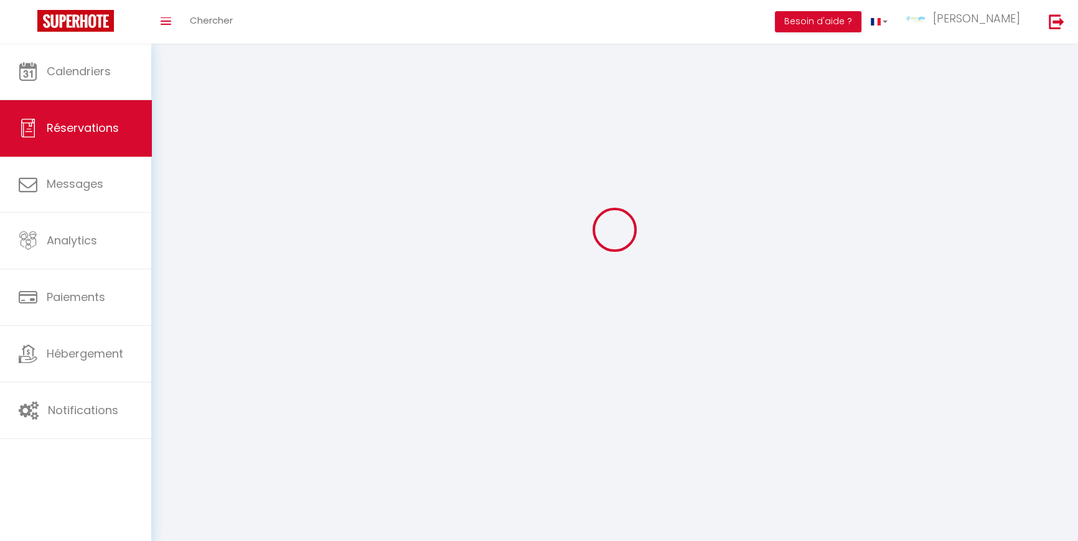
select select "1"
select select
type input "3"
select select "12"
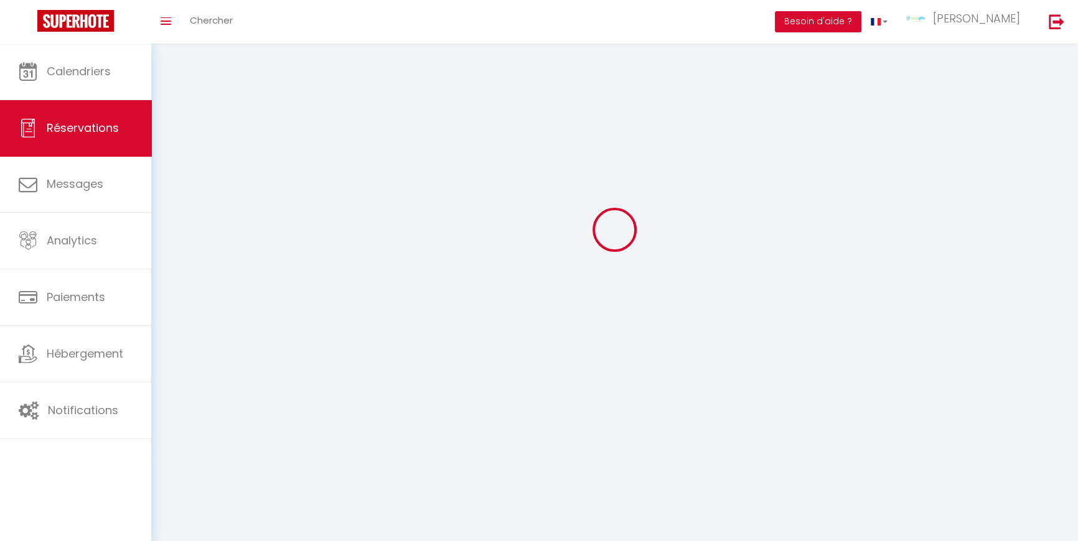
select select
type input "510"
checkbox input "false"
type input "0"
select select "2"
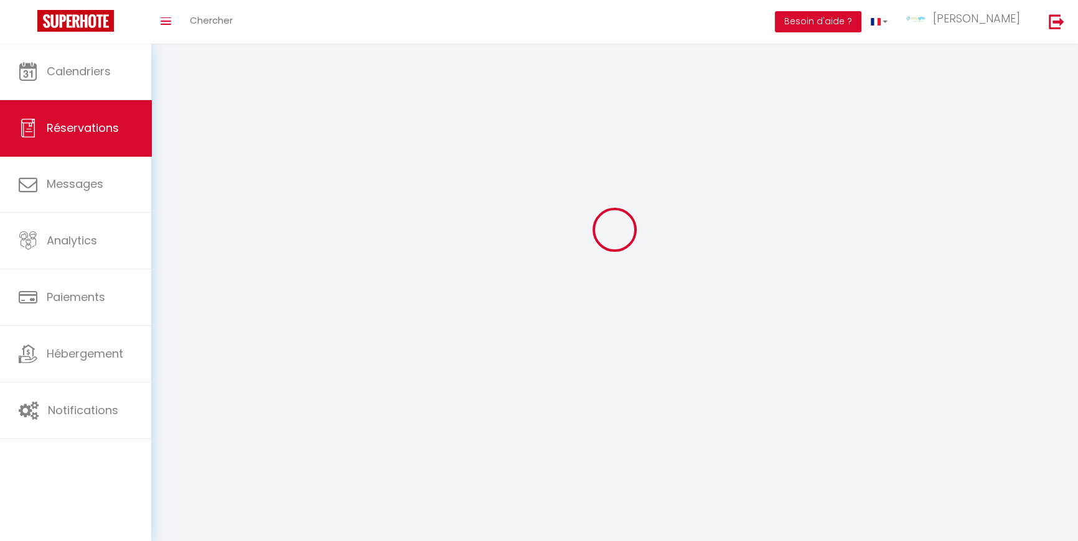
type input "0"
select select
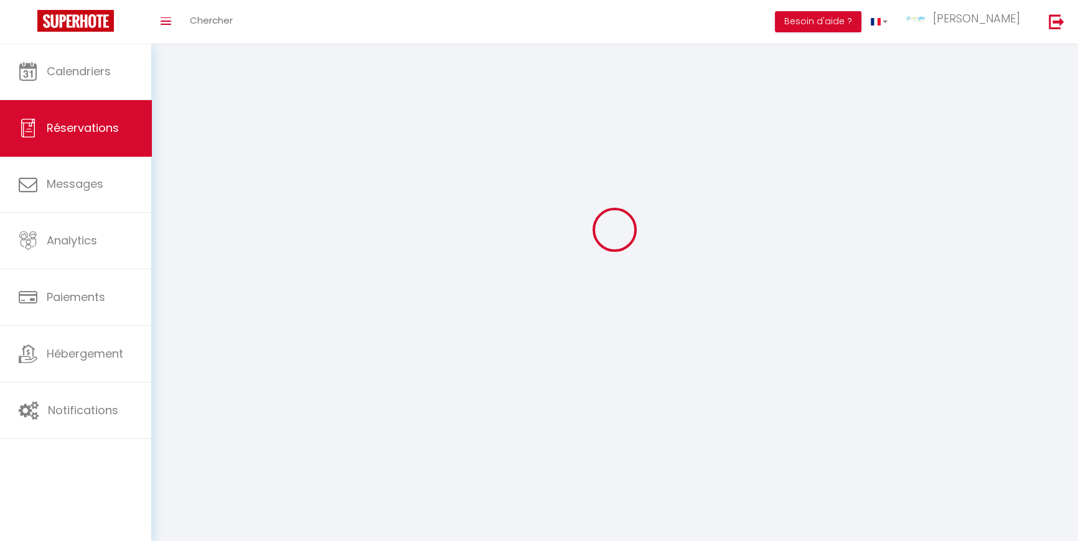
select select "14"
checkbox input "false"
select select
checkbox input "false"
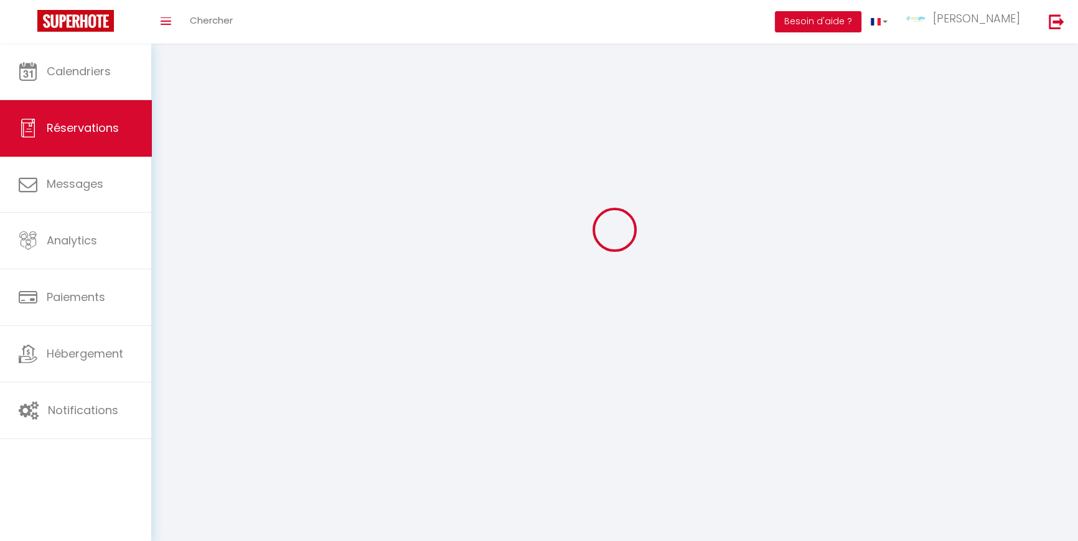
select select
checkbox input "false"
select select
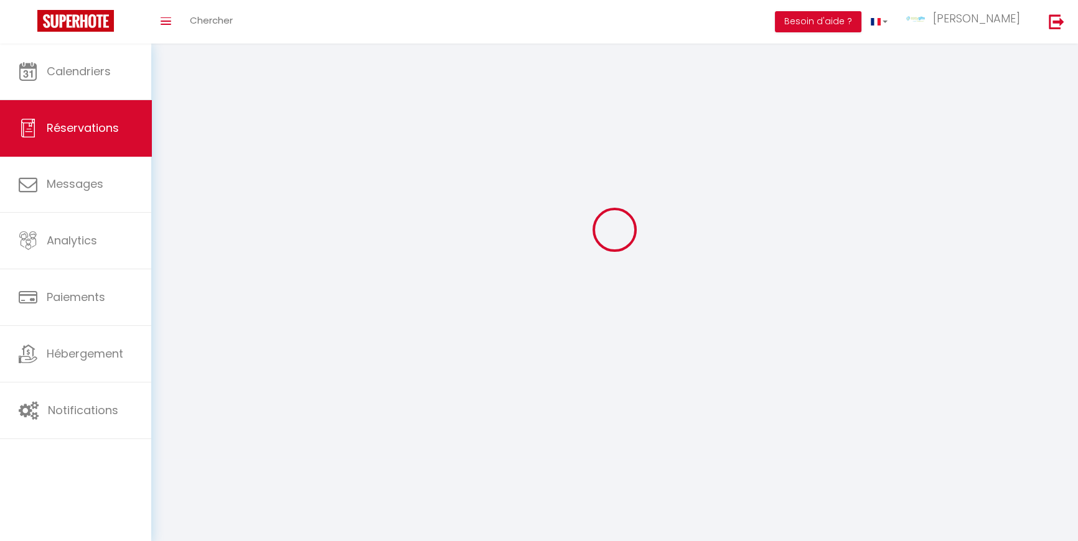
checkbox input "false"
type textarea "** THIS RESERVATION HAS BEEN PRE-PAID ** BOOKING NOTE : Payment charge is EUR 7…"
type input "23.1"
select select
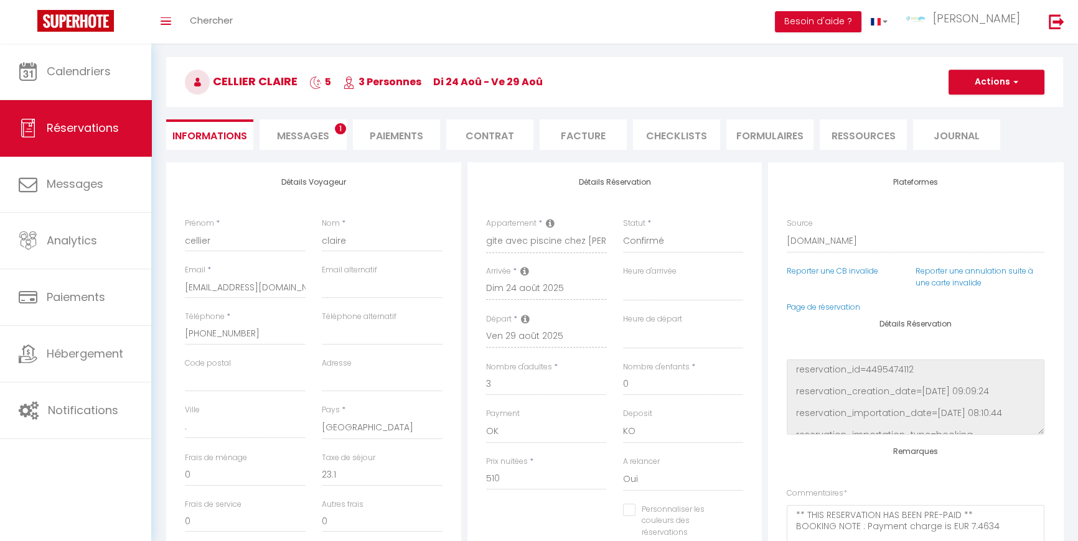
checkbox input "false"
select select
click at [595, 136] on li "Facture" at bounding box center [583, 134] width 87 height 30
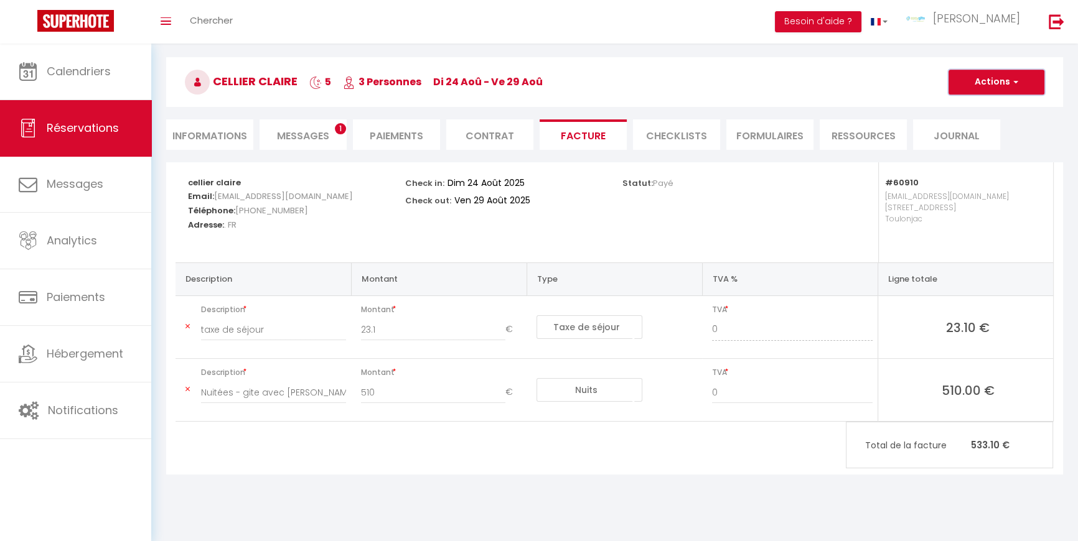
click at [1014, 79] on span "button" at bounding box center [1013, 82] width 7 height 11
click at [991, 140] on link "Envoyer la facture" at bounding box center [987, 142] width 105 height 16
type input "kairecellier@gmail.com"
select select "fr"
type input "Votre facture 5333276 - gite avec piscine chez Maria"
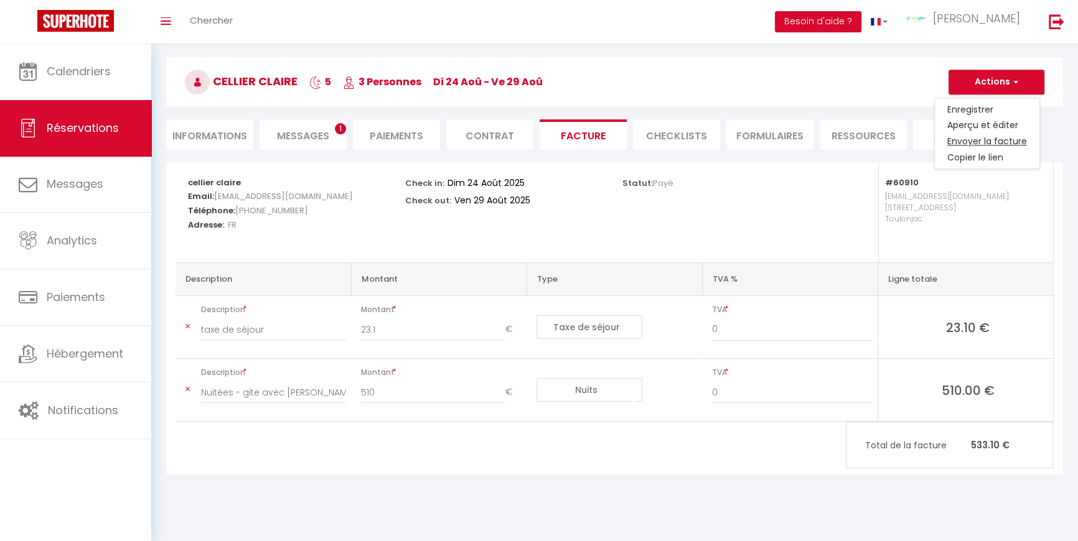
type textarea "Bonjour, J'espère que vous allez bien. Vous avez effectué une réservation pour …"
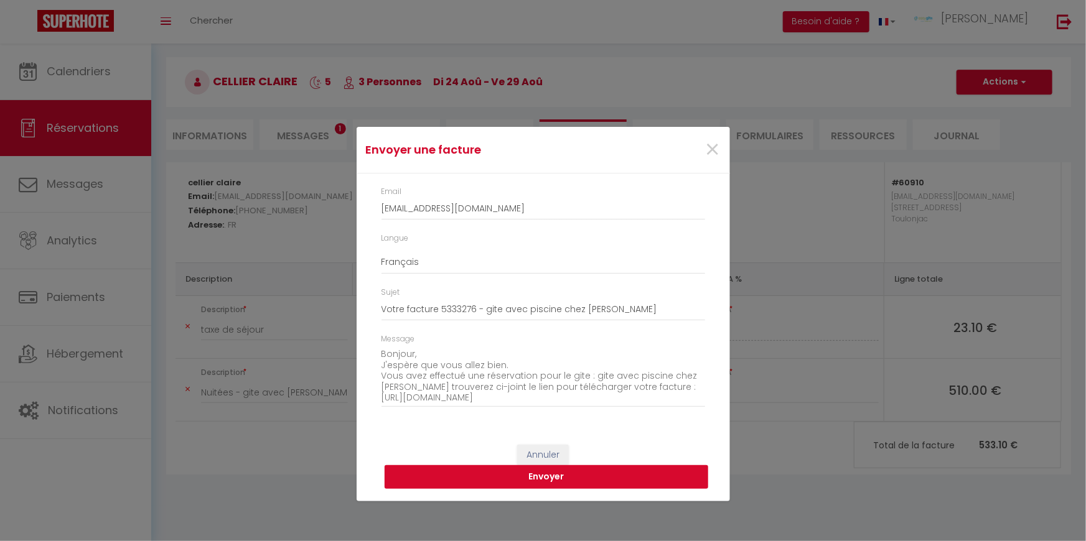
click at [552, 479] on button "Envoyer" at bounding box center [547, 478] width 324 height 24
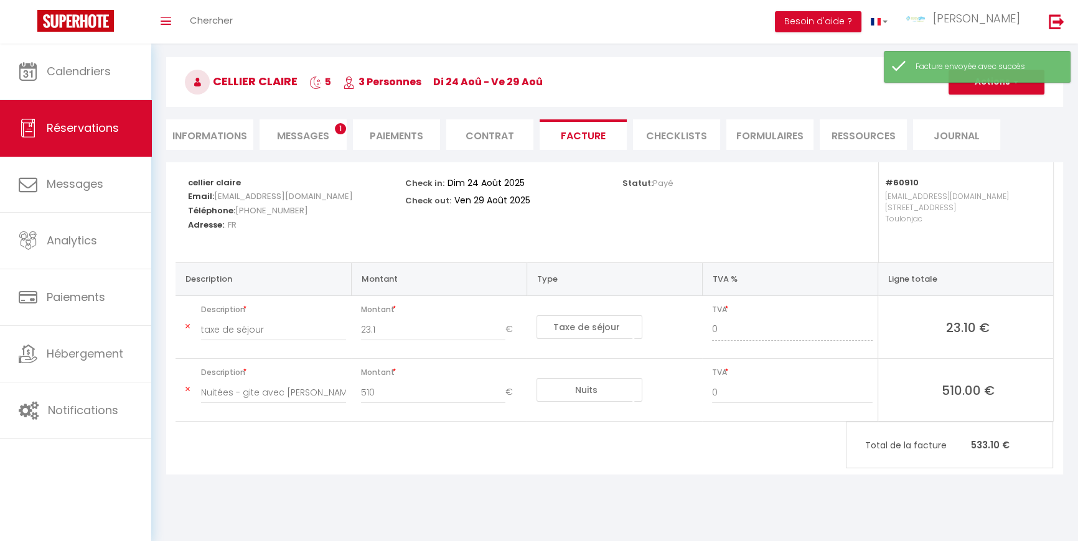
click at [297, 136] on span "Messages" at bounding box center [303, 136] width 52 height 14
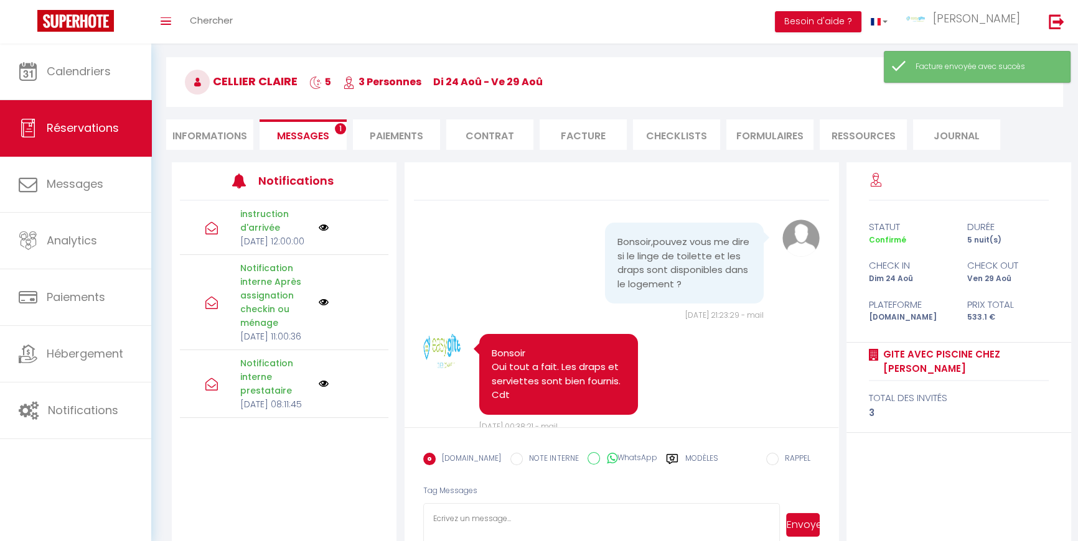
click at [471, 505] on textarea at bounding box center [601, 525] width 357 height 44
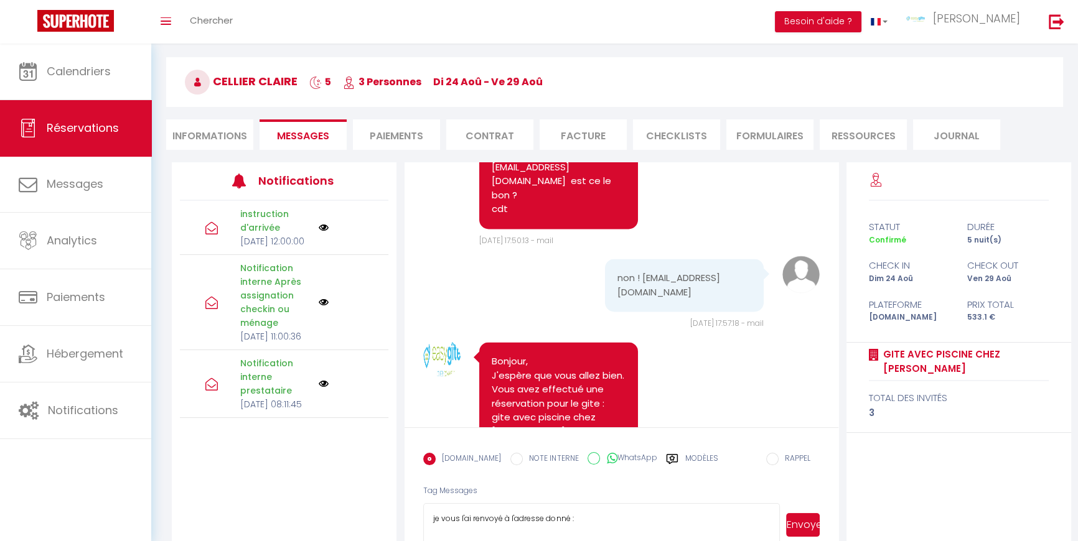
paste textarea "kairecellier@gmail.com"
type textarea "je vous l'ai renvoyé à l'adresse donné : kairecellier@gmail.com . bonne recepti…"
click at [798, 513] on button "Envoyer" at bounding box center [803, 525] width 34 height 24
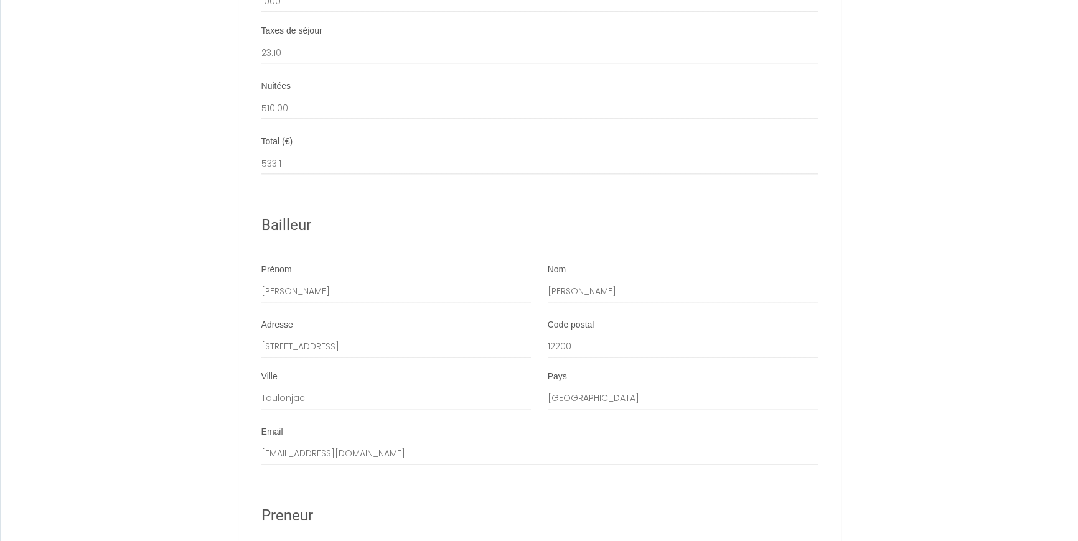
scroll to position [1867, 0]
drag, startPoint x: 315, startPoint y: 306, endPoint x: 228, endPoint y: 306, distance: 86.5
drag, startPoint x: 574, startPoint y: 306, endPoint x: 494, endPoint y: 311, distance: 81.1
click at [494, 311] on div "Prénom Maryline Nom Garcia" at bounding box center [539, 289] width 573 height 52
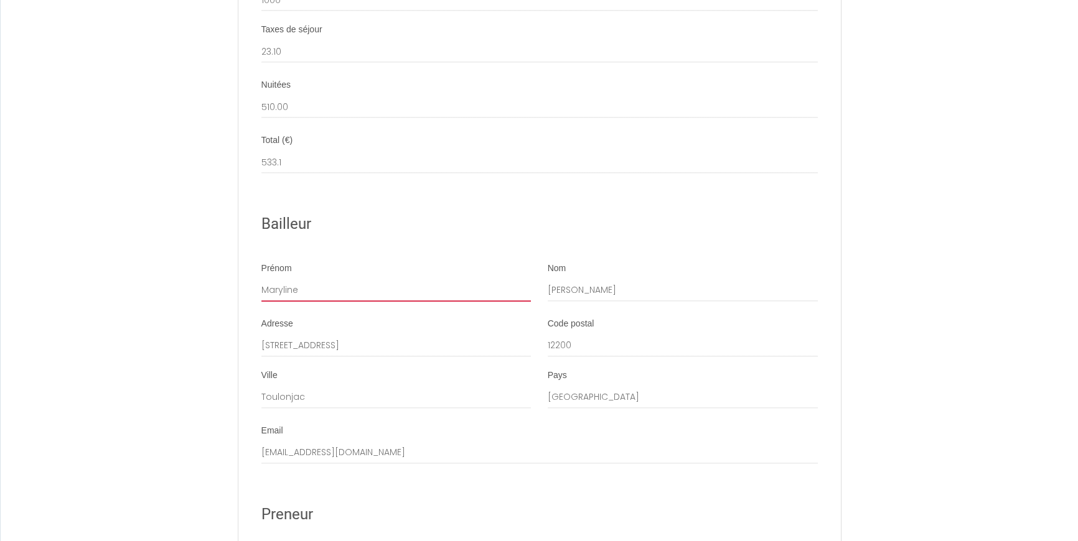
drag, startPoint x: 299, startPoint y: 307, endPoint x: 279, endPoint y: 305, distance: 19.5
click at [279, 302] on input "Maryline" at bounding box center [396, 290] width 270 height 22
type input "Marie-Line"
drag, startPoint x: 585, startPoint y: 297, endPoint x: 538, endPoint y: 299, distance: 47.3
click at [540, 305] on div "Nom Garcia" at bounding box center [683, 289] width 286 height 52
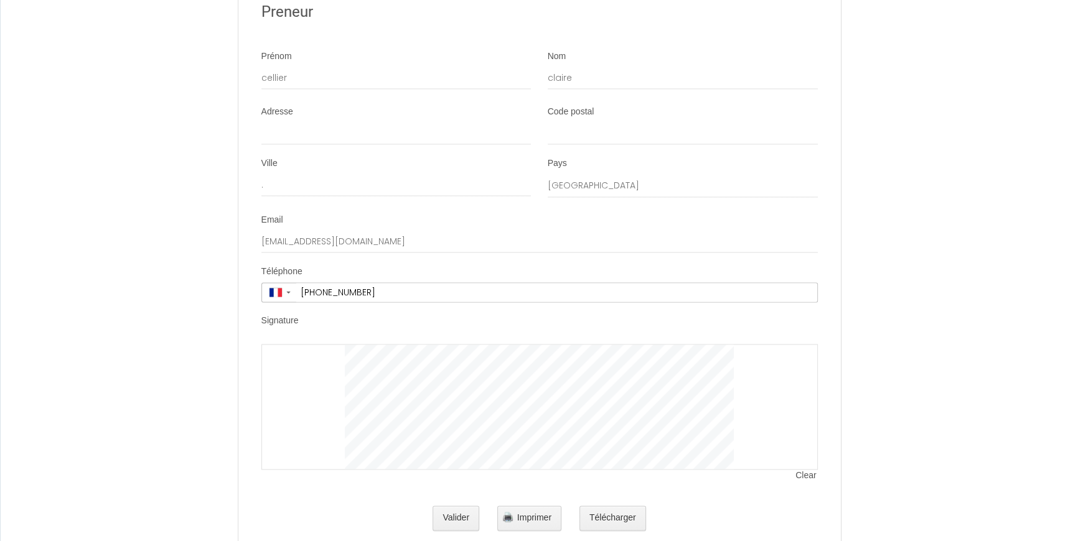
scroll to position [2414, 0]
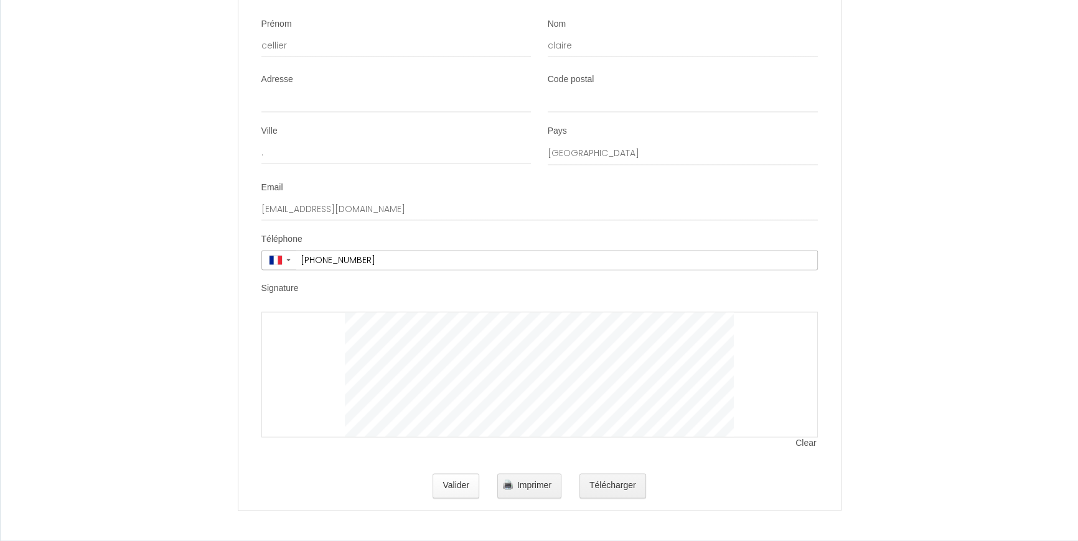
type input "Gueranger"
click at [465, 490] on button "Valider" at bounding box center [456, 486] width 47 height 25
click at [779, 326] on div at bounding box center [539, 375] width 556 height 126
click at [467, 485] on button "Valider" at bounding box center [456, 486] width 47 height 25
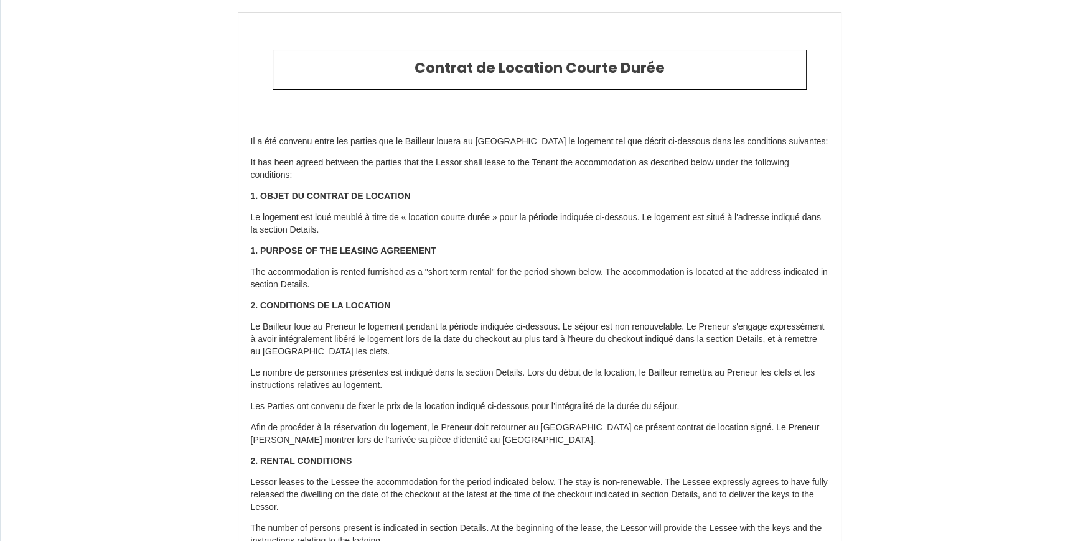
type input "23.1"
type input "510"
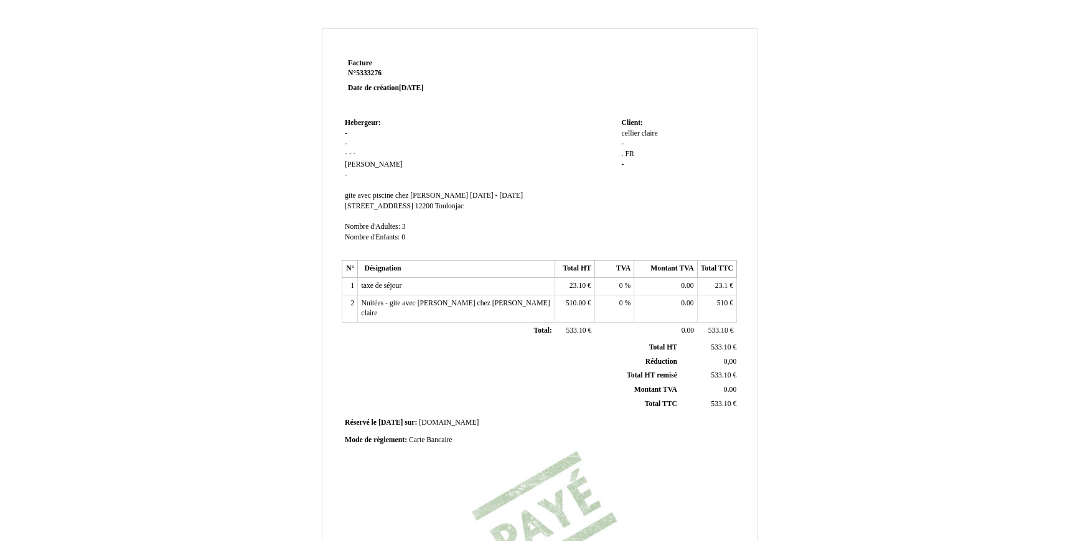
click at [360, 149] on td "Hebergeur: Hebergeur: - - - - - Tristan Tristan - SIRET gite avec piscine chez …" at bounding box center [480, 186] width 276 height 142
click at [359, 163] on span "[PERSON_NAME]" at bounding box center [374, 165] width 58 height 8
drag, startPoint x: 378, startPoint y: 167, endPoint x: 332, endPoint y: 162, distance: 46.3
click at [332, 162] on div "Facture Facture N° 5333276 5333276 Date de création 19 March 2025 Hebergeur: He…" at bounding box center [539, 378] width 434 height 647
click at [479, 166] on td "Hebergeur: Hebergeur: - - - - - Tristan Tristan - SIRET gite avec piscine chez …" at bounding box center [480, 187] width 276 height 144
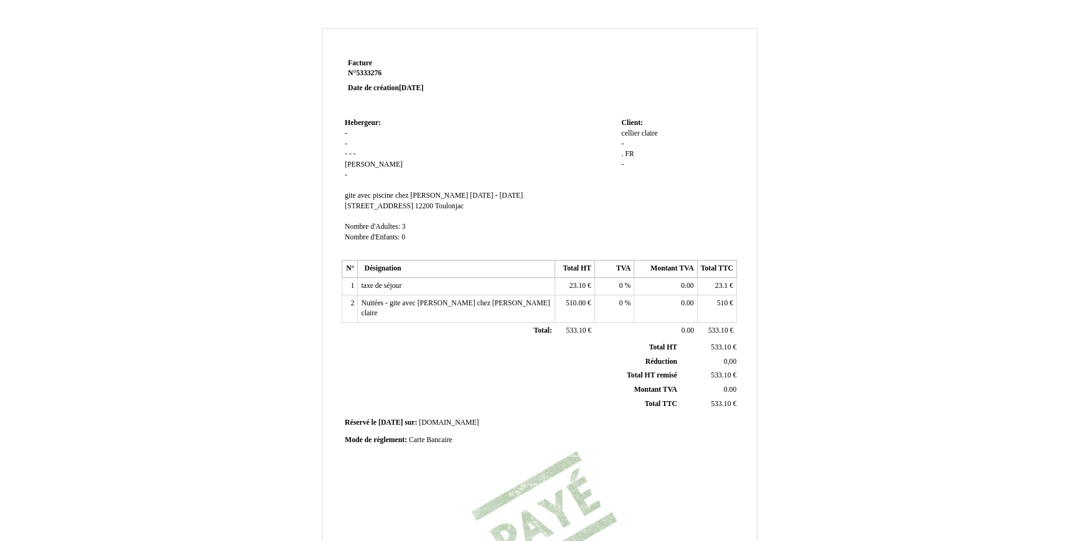
click at [360, 174] on td "Hebergeur: Hebergeur: - - - - - Marie-line Gueranger Marie-line Gueranger - SIR…" at bounding box center [480, 186] width 276 height 142
click at [344, 143] on td "Hebergeur: Hebergeur: - - - - - Marie-line Gueranger Marie-line Gueranger - SIR…" at bounding box center [480, 186] width 276 height 142
click at [355, 154] on span "-" at bounding box center [354, 154] width 2 height 8
click at [464, 169] on td "Hebergeur: Hebergeur: - - - - - Marie-line Gueranger Marie-line Gueranger - SIR…" at bounding box center [480, 187] width 276 height 144
click at [411, 169] on td "Hebergeur: Hebergeur: - - - - - Marie-line Gueranger Marie-line Gueranger - SIR…" at bounding box center [480, 187] width 276 height 144
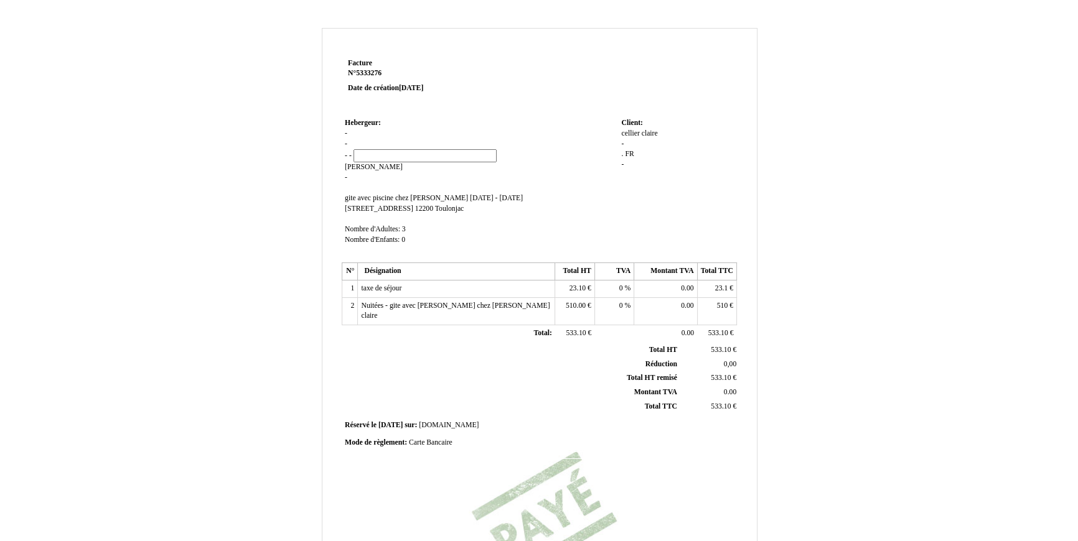
click at [446, 167] on td "Hebergeur: Hebergeur: - - - - - Marie-line Gueranger Marie-line Gueranger - SIR…" at bounding box center [480, 187] width 276 height 144
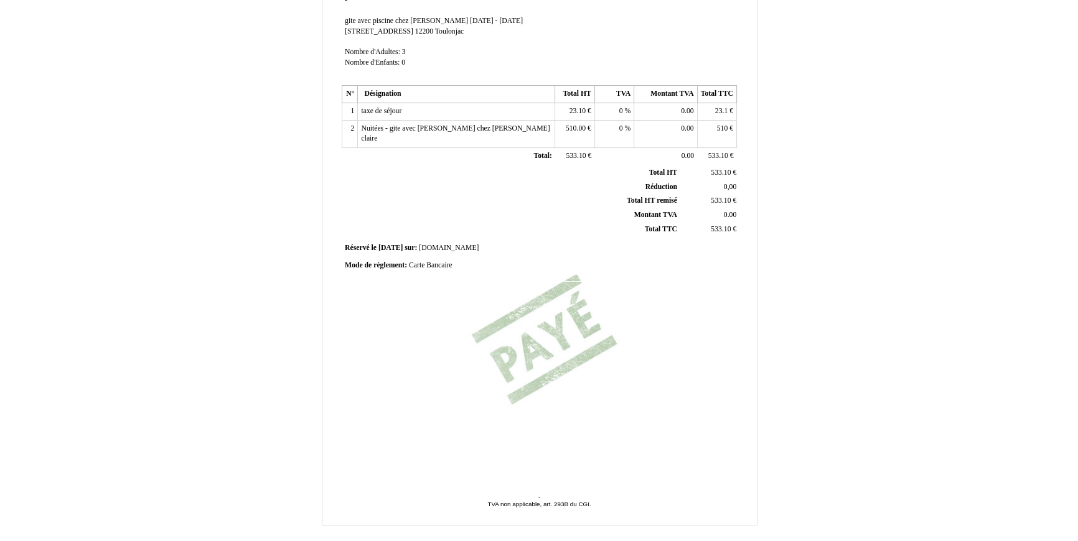
scroll to position [210, 0]
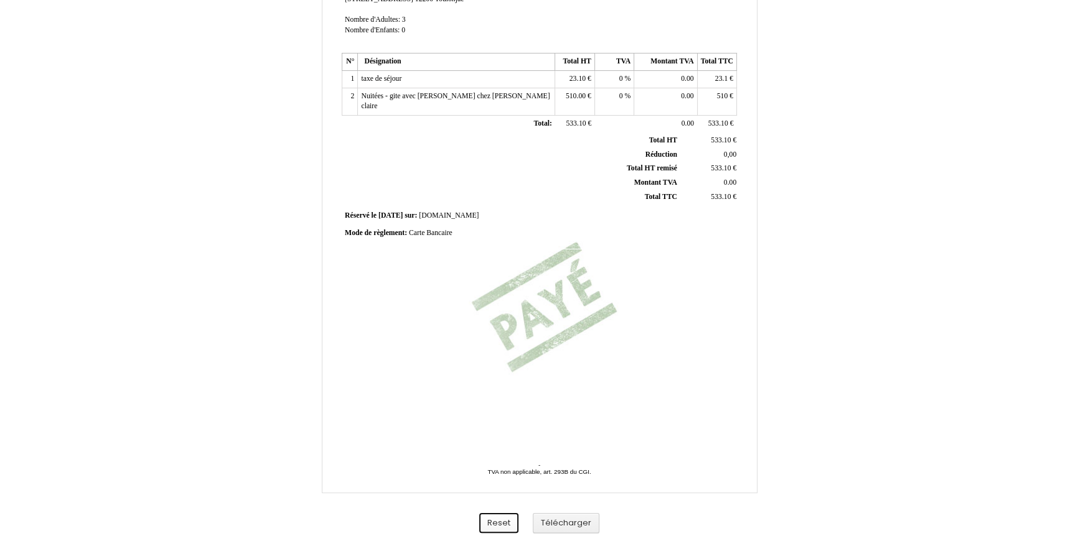
click at [512, 523] on button "Reset" at bounding box center [498, 523] width 39 height 21
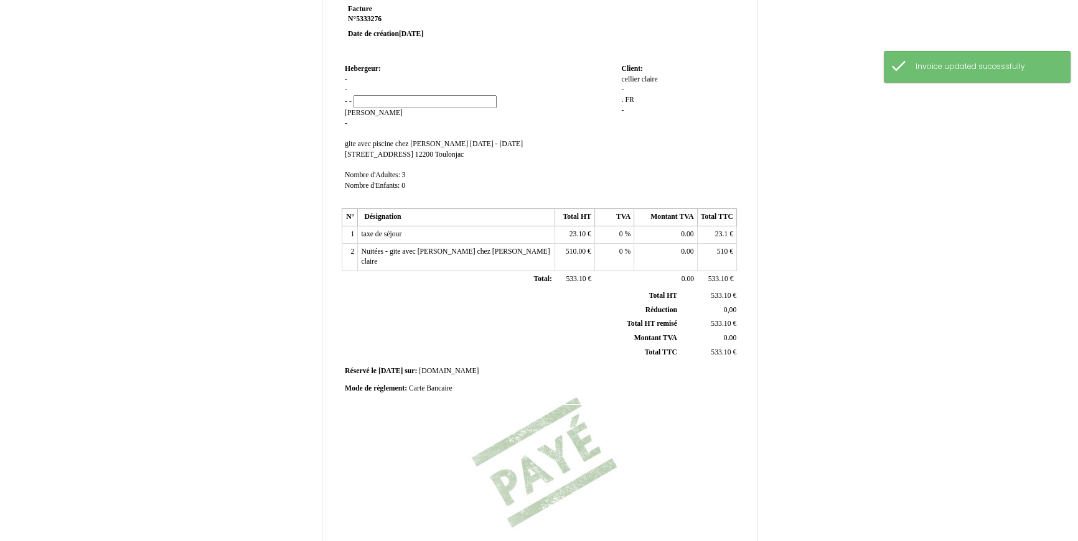
scroll to position [56, 0]
click at [362, 112] on span "Tristan" at bounding box center [374, 111] width 58 height 8
drag, startPoint x: 372, startPoint y: 112, endPoint x: 342, endPoint y: 110, distance: 30.6
click at [342, 110] on td "Hebergeur: Hebergeur: - - - - - Tristan Tristan - SIRET gite avec piscine chez …" at bounding box center [480, 132] width 276 height 147
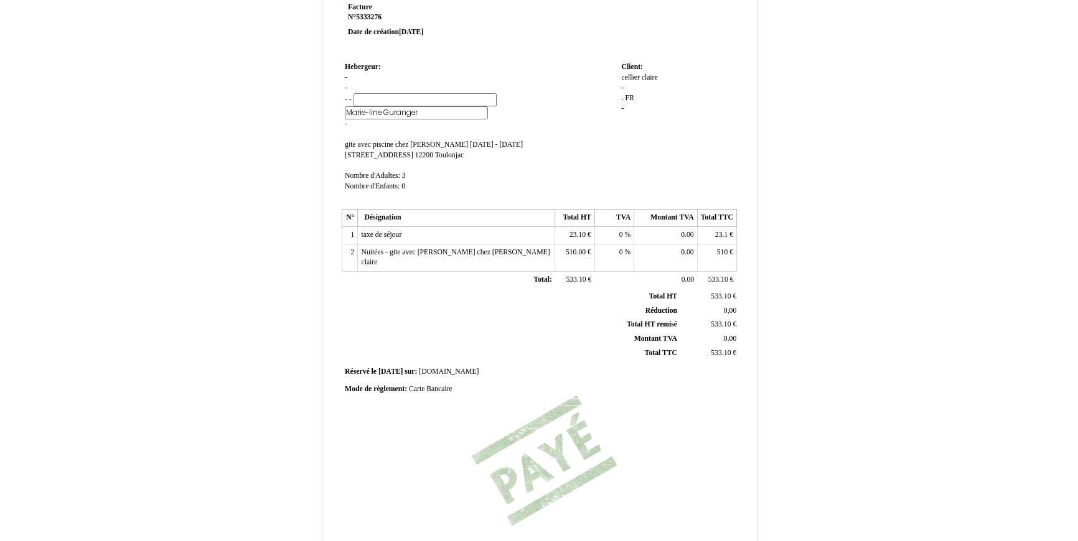
click at [394, 112] on input "Marie-line Guranger" at bounding box center [416, 112] width 143 height 13
type input "[PERSON_NAME]"
click at [500, 123] on td "Hebergeur: Hebergeur: - - - - - Tristan Tristan - SIRET gite avec piscine chez …" at bounding box center [480, 132] width 276 height 147
drag, startPoint x: 345, startPoint y: 151, endPoint x: 480, endPoint y: 151, distance: 135.0
click at [480, 151] on td "Hebergeur: Hebergeur: - - - - - Marie-line Gueranger Marie-line Gueranger - SIR…" at bounding box center [480, 131] width 276 height 144
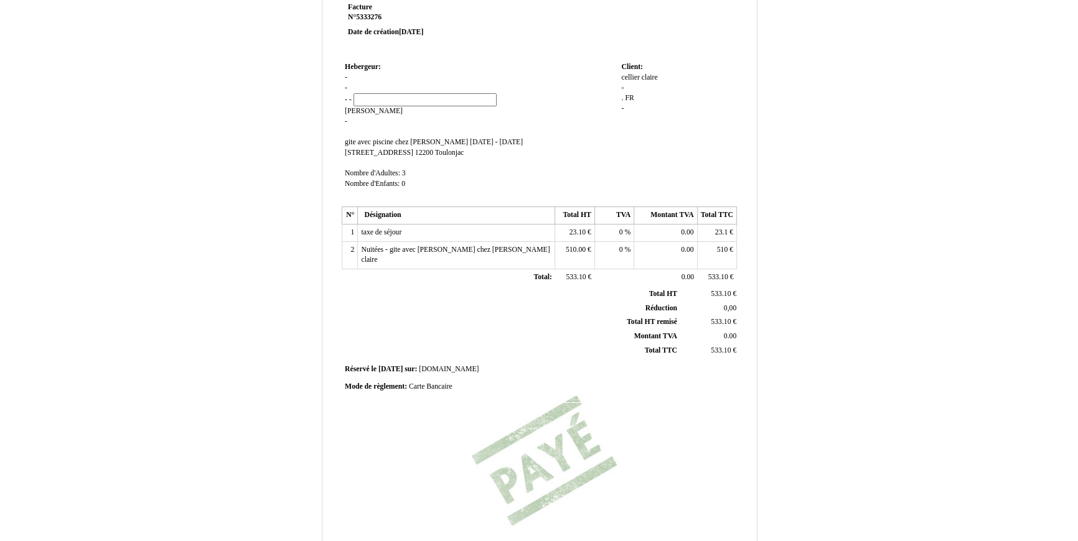
copy span "105 Route des Chartreux 12200 Toulonjac"
click at [370, 100] on input at bounding box center [424, 99] width 143 height 13
click at [358, 121] on td "Hebergeur: Hebergeur: - - - - - Marie-line Gueranger Marie-line Gueranger - SIR…" at bounding box center [480, 131] width 276 height 144
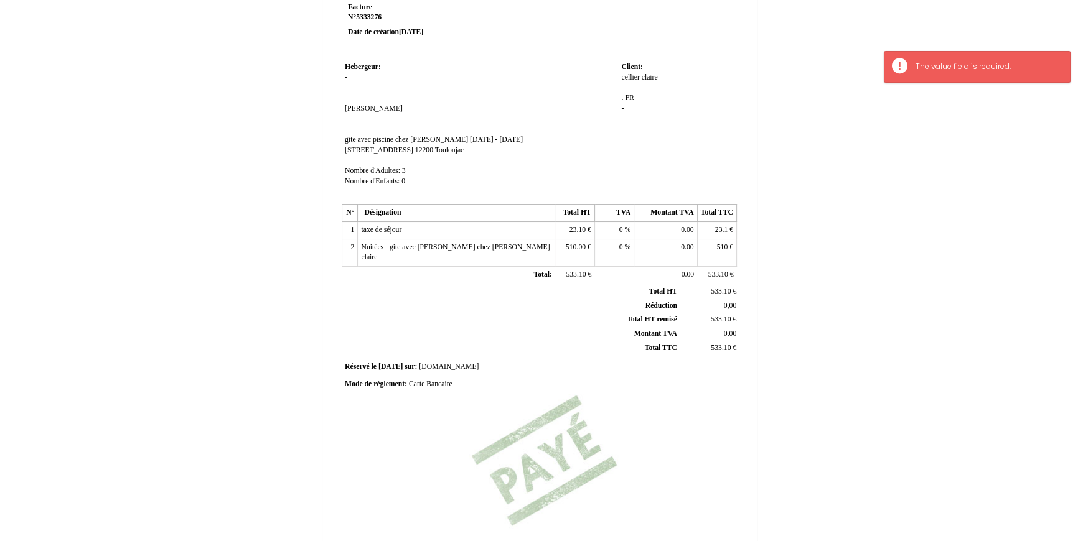
click at [355, 101] on td "Hebergeur: Hebergeur: - - - - - Marie-line Gueranger Marie-line Gueranger - SIR…" at bounding box center [480, 130] width 276 height 142
click at [355, 99] on span "-" at bounding box center [354, 98] width 2 height 8
click at [355, 99] on input at bounding box center [424, 99] width 143 height 13
paste input "[STREET_ADDRESS]"
type input "[STREET_ADDRESS]"
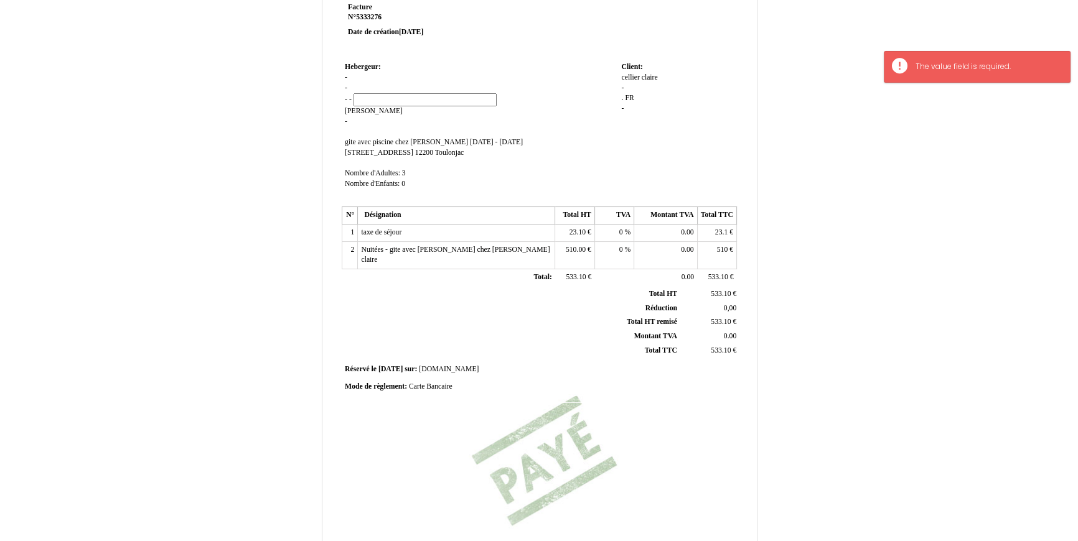
scroll to position [0, 0]
click at [498, 120] on td "Hebergeur: Hebergeur: - - - - - Marie-line Gueranger Marie-line Gueranger - SIR…" at bounding box center [480, 131] width 276 height 144
click at [363, 85] on td "Hebergeur: Hebergeur: - - - - 105 Route des Chartreux 12200 Toulonjac 105 Route…" at bounding box center [480, 130] width 276 height 142
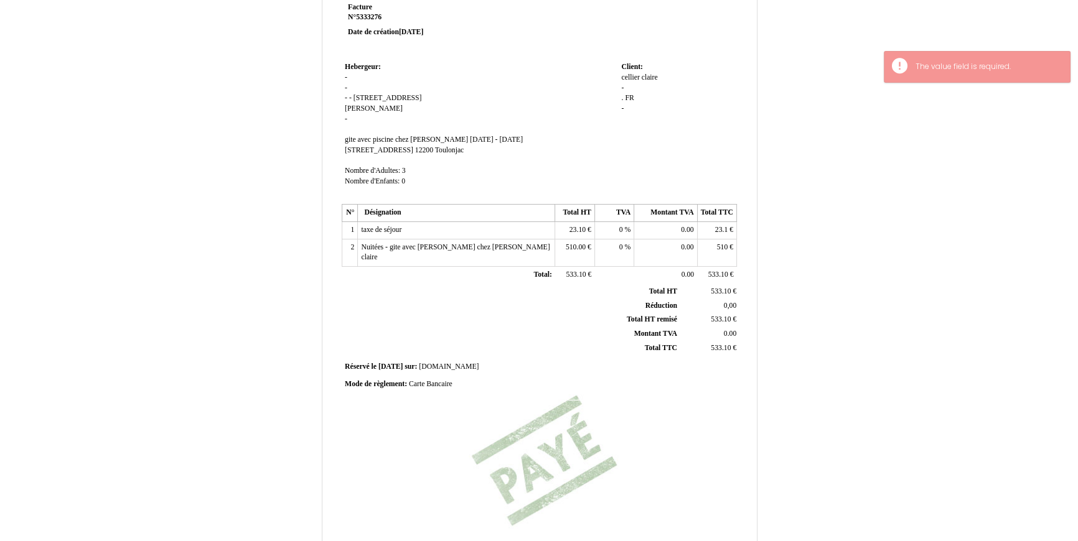
click at [355, 88] on td "Hebergeur: Hebergeur: - - - - 105 Route des Chartreux 12200 Toulonjac 105 Route…" at bounding box center [480, 130] width 276 height 142
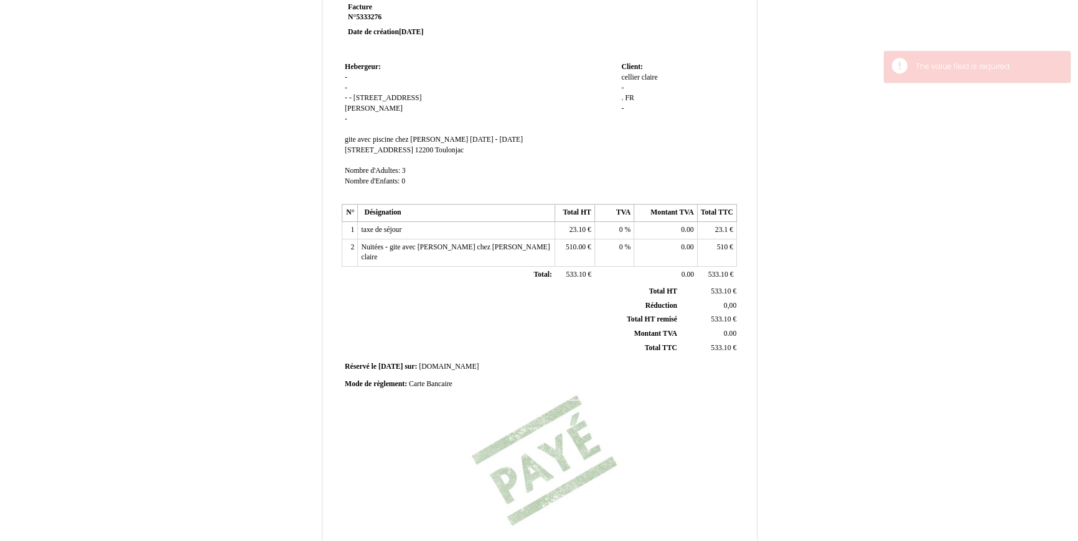
click at [352, 87] on td "Hebergeur: Hebergeur: - - - - 105 Route des Chartreux 12200 Toulonjac 105 Route…" at bounding box center [480, 130] width 276 height 142
click at [349, 87] on td "Hebergeur: Hebergeur: - - - - 105 Route des Chartreux 12200 Toulonjac 105 Route…" at bounding box center [480, 130] width 276 height 142
click at [361, 89] on td "Hebergeur: Hebergeur: - - - - 105 Route des Chartreux 12200 Toulonjac 105 Route…" at bounding box center [480, 130] width 276 height 142
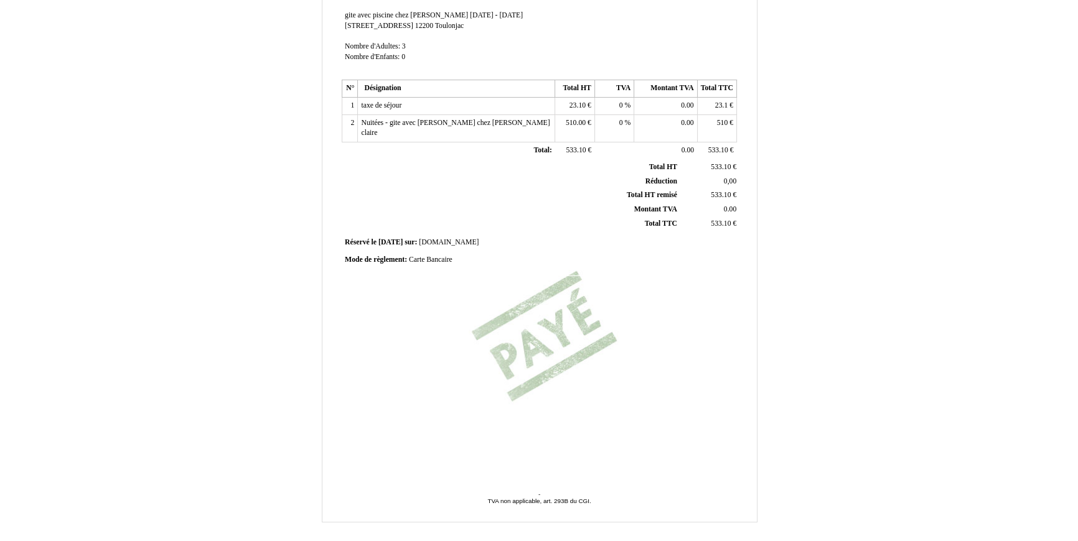
scroll to position [210, 0]
